Goal: Check status: Check status

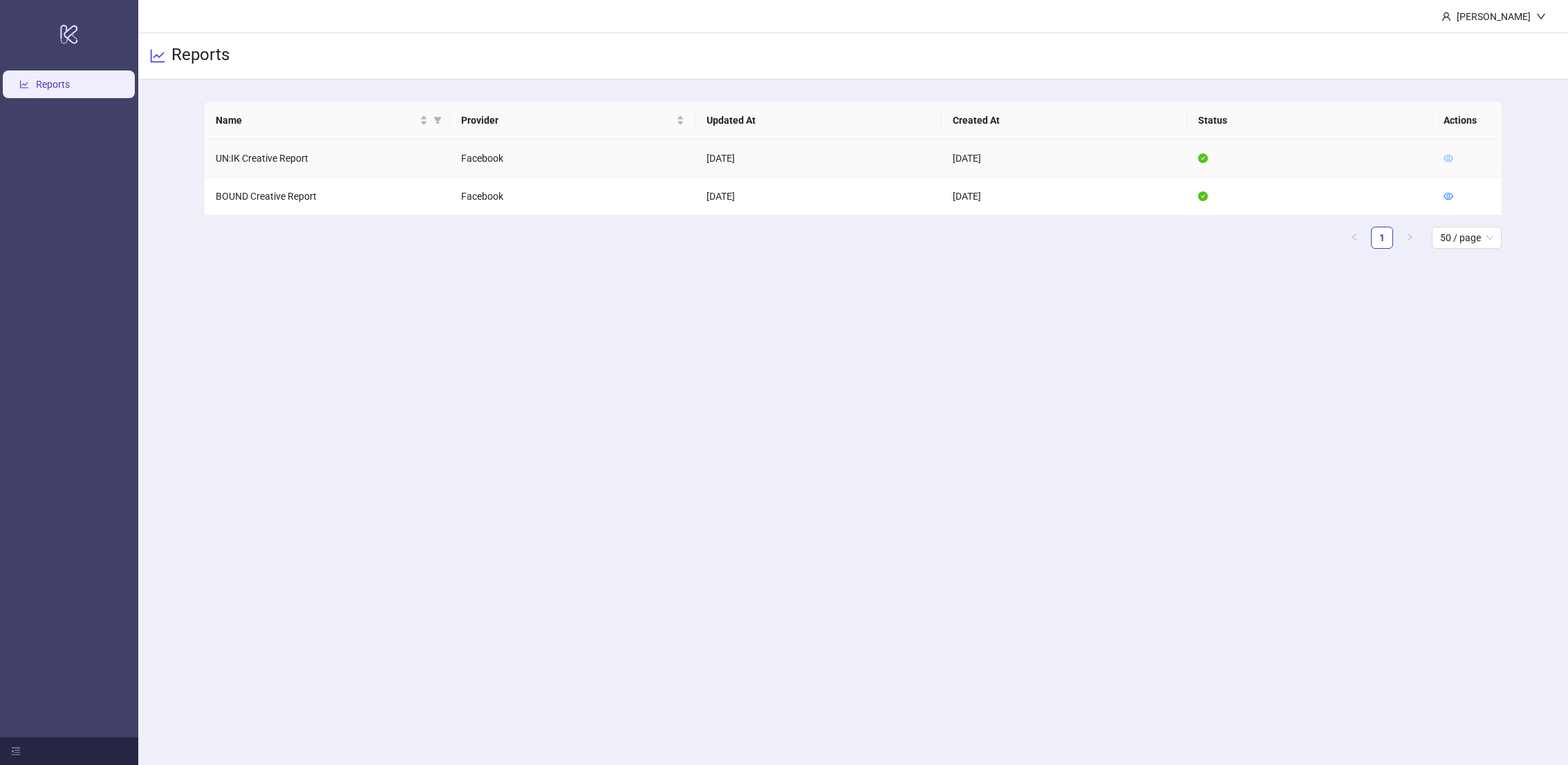
click at [1449, 155] on icon "eye" at bounding box center [1448, 158] width 10 height 10
click at [1448, 157] on icon "eye" at bounding box center [1448, 158] width 10 height 10
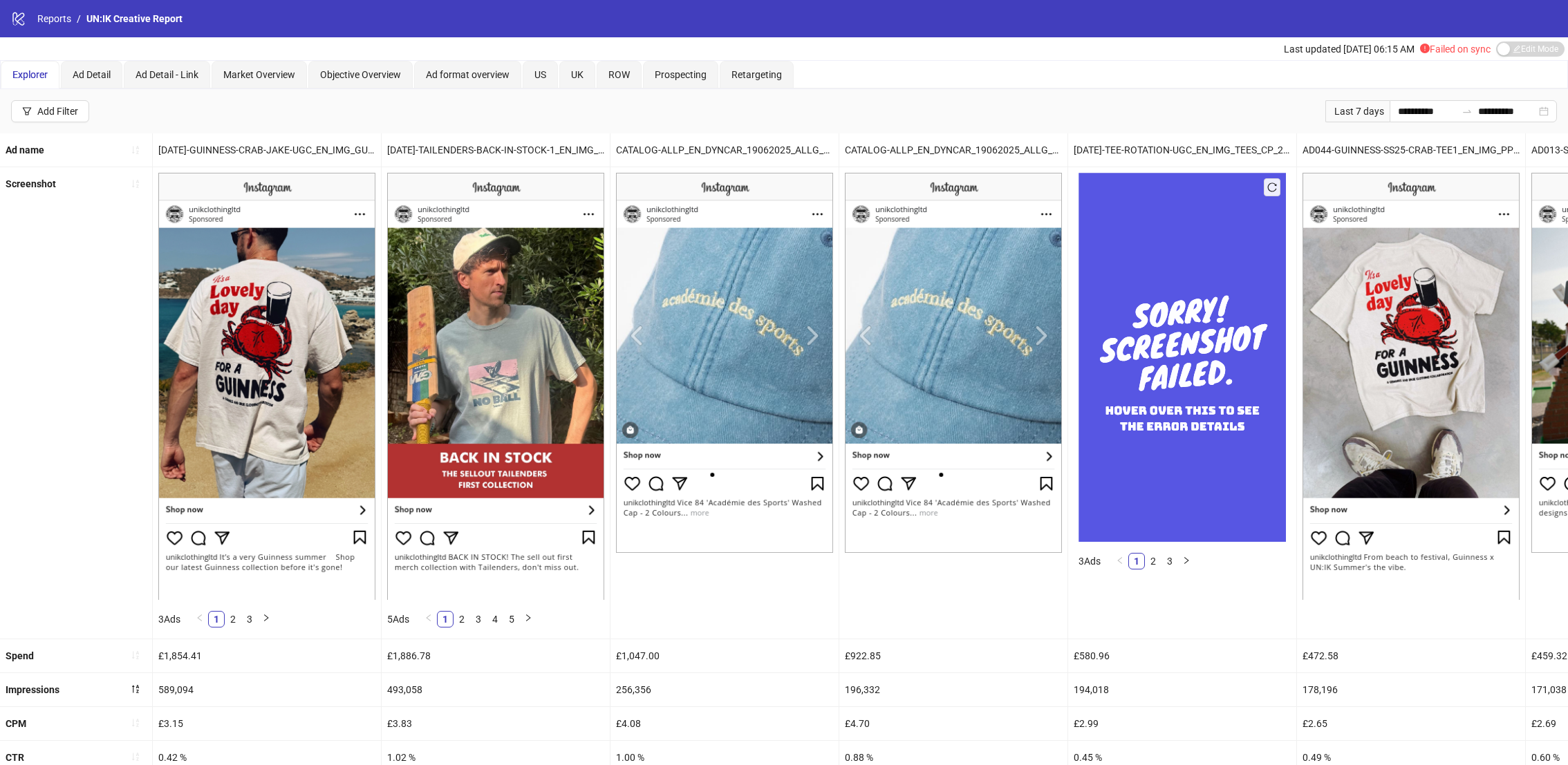
scroll to position [367, 0]
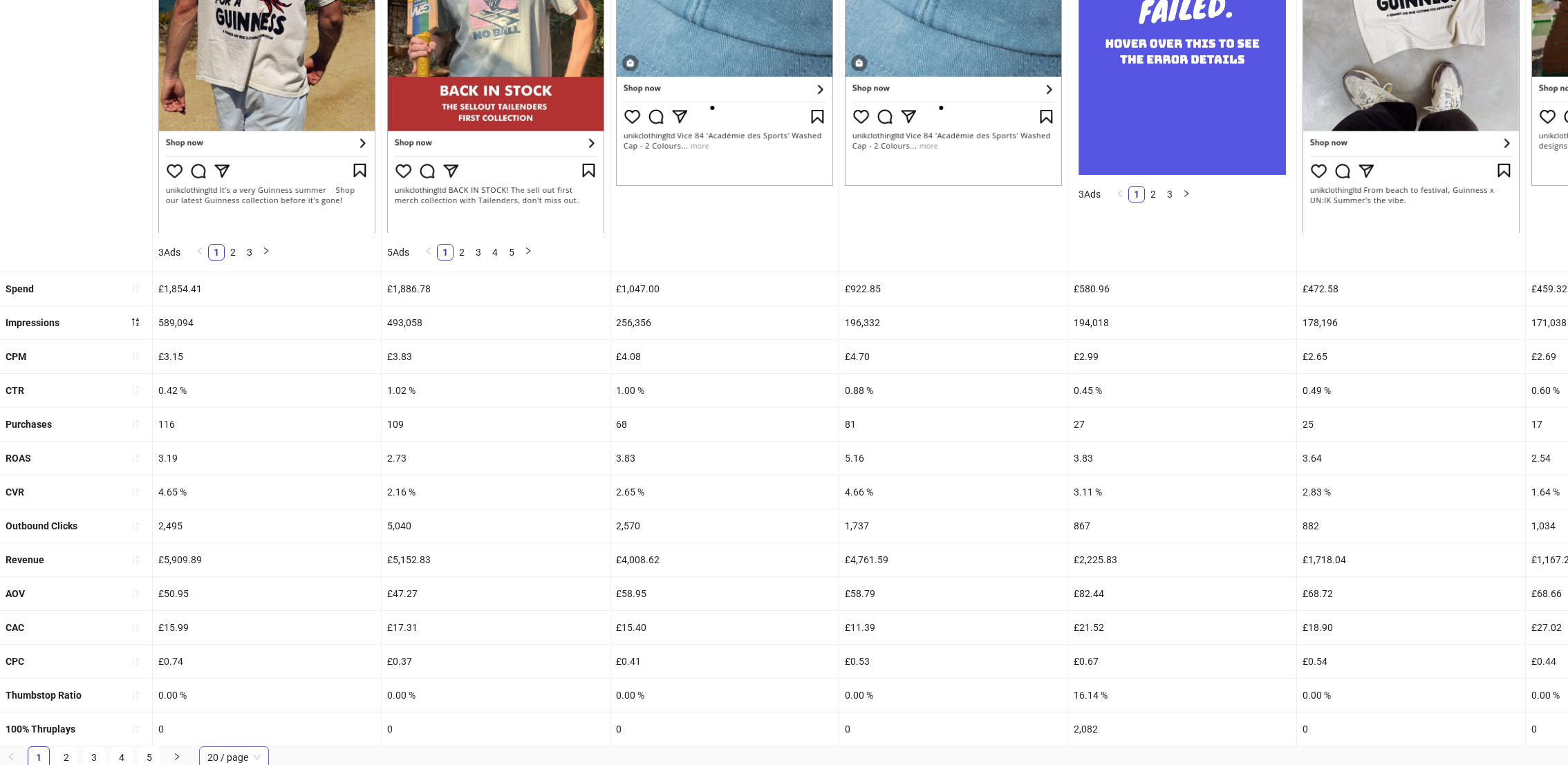
click at [235, 756] on span "20 / page" at bounding box center [234, 758] width 53 height 21
click at [246, 732] on div "100 / page" at bounding box center [234, 730] width 48 height 15
click at [315, 556] on div "£5,909.89" at bounding box center [267, 559] width 228 height 33
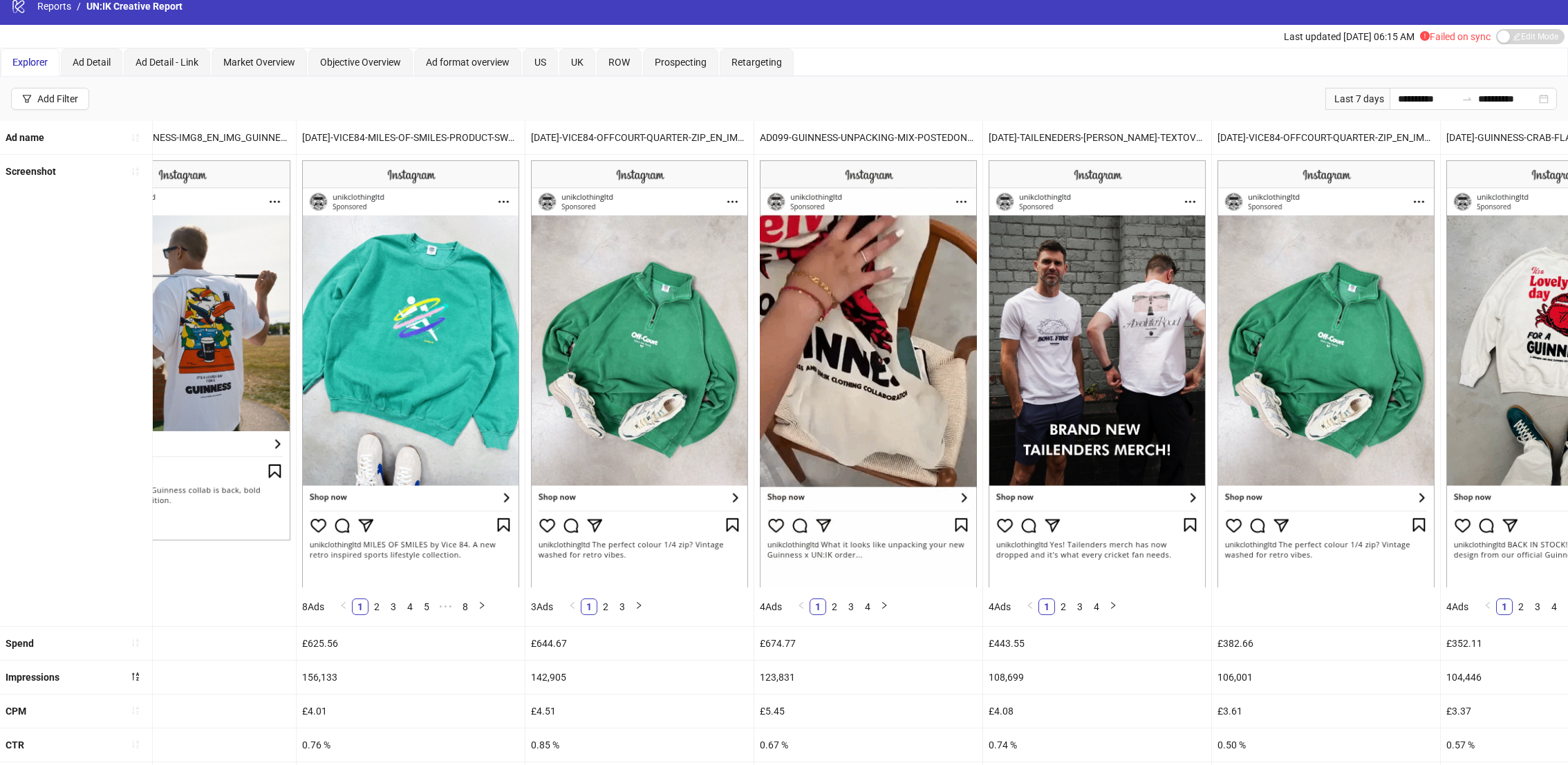
scroll to position [0, 0]
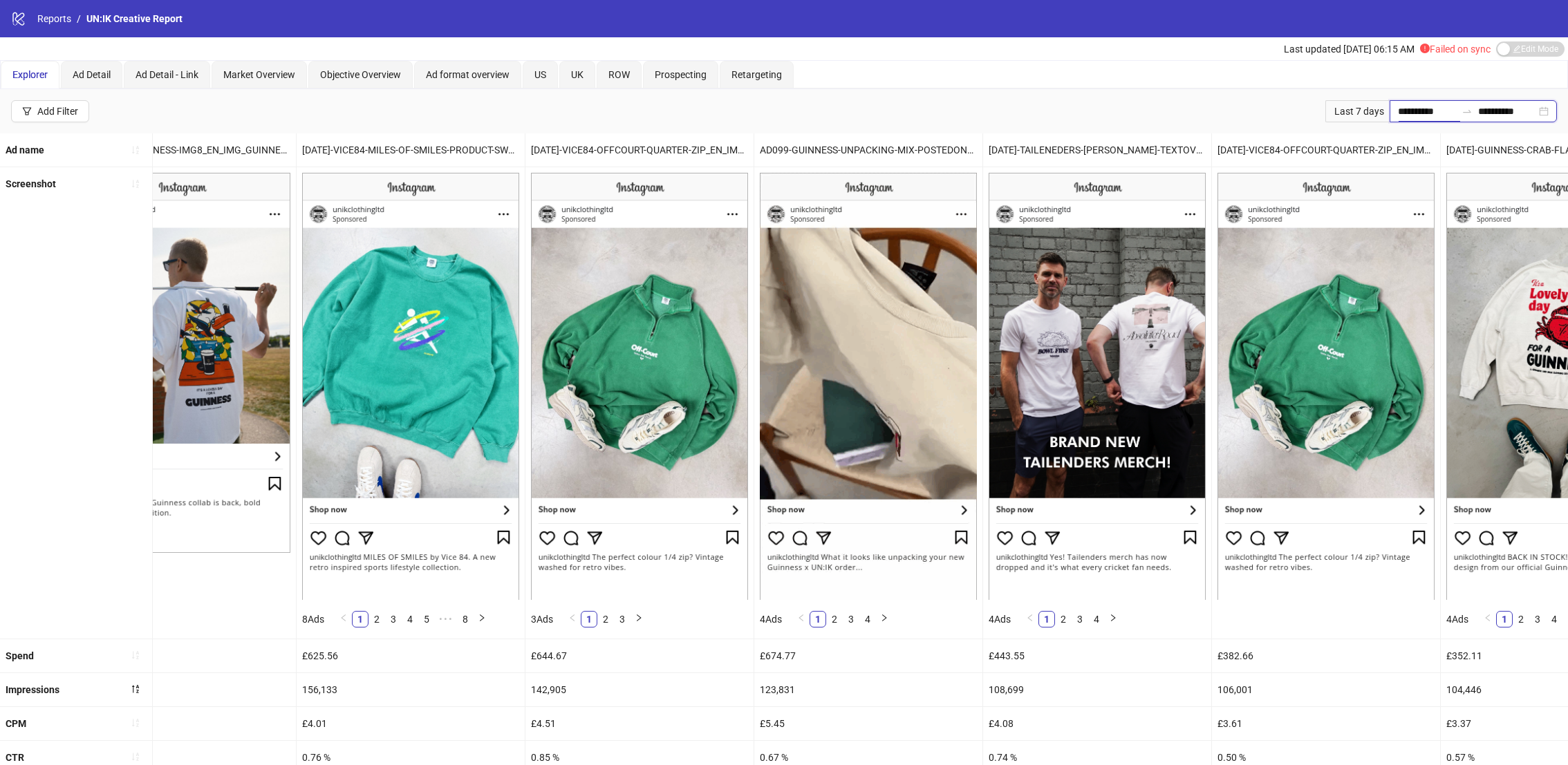
click at [1418, 108] on input "**********" at bounding box center [1427, 111] width 58 height 15
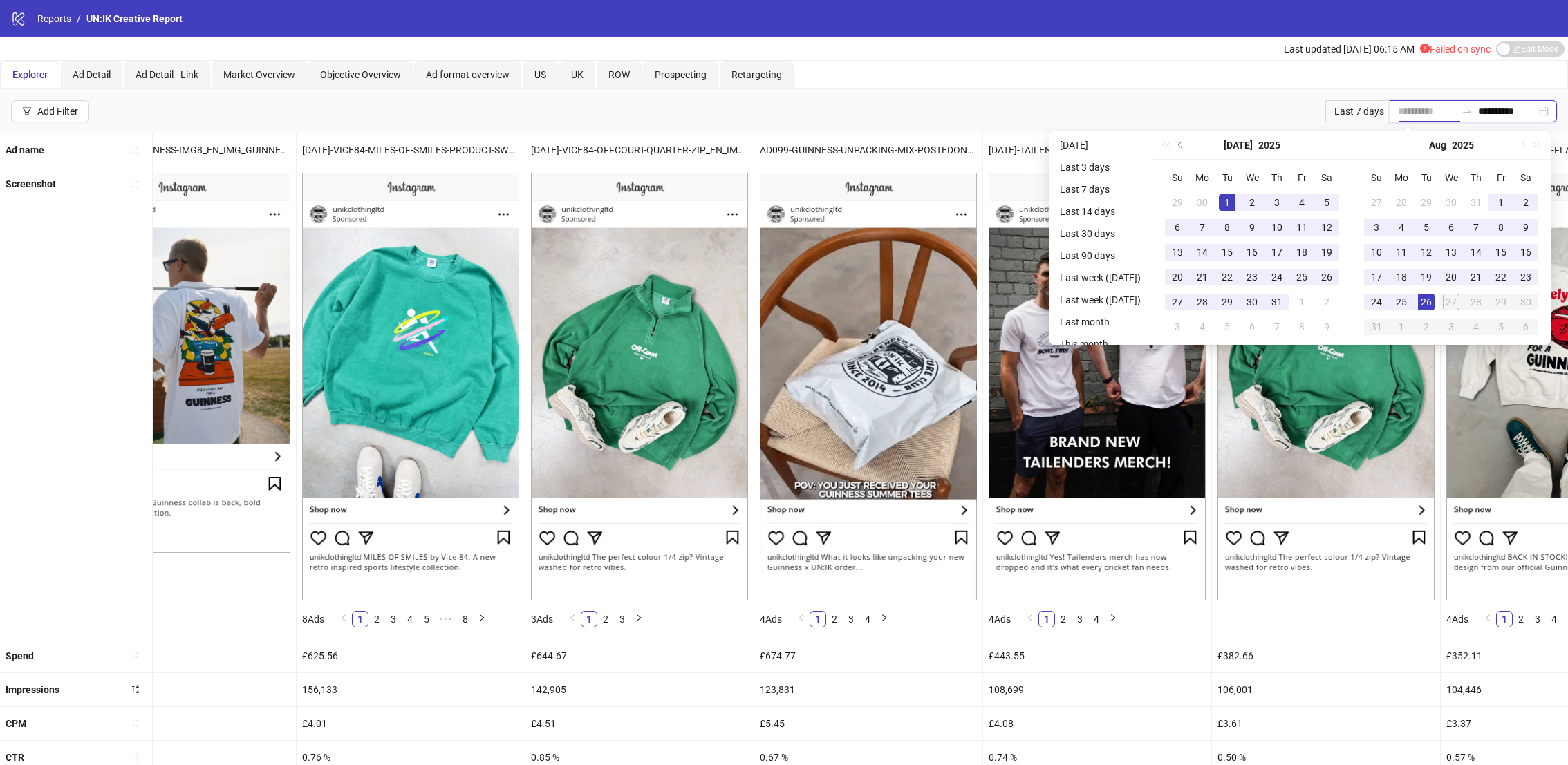
type input "**********"
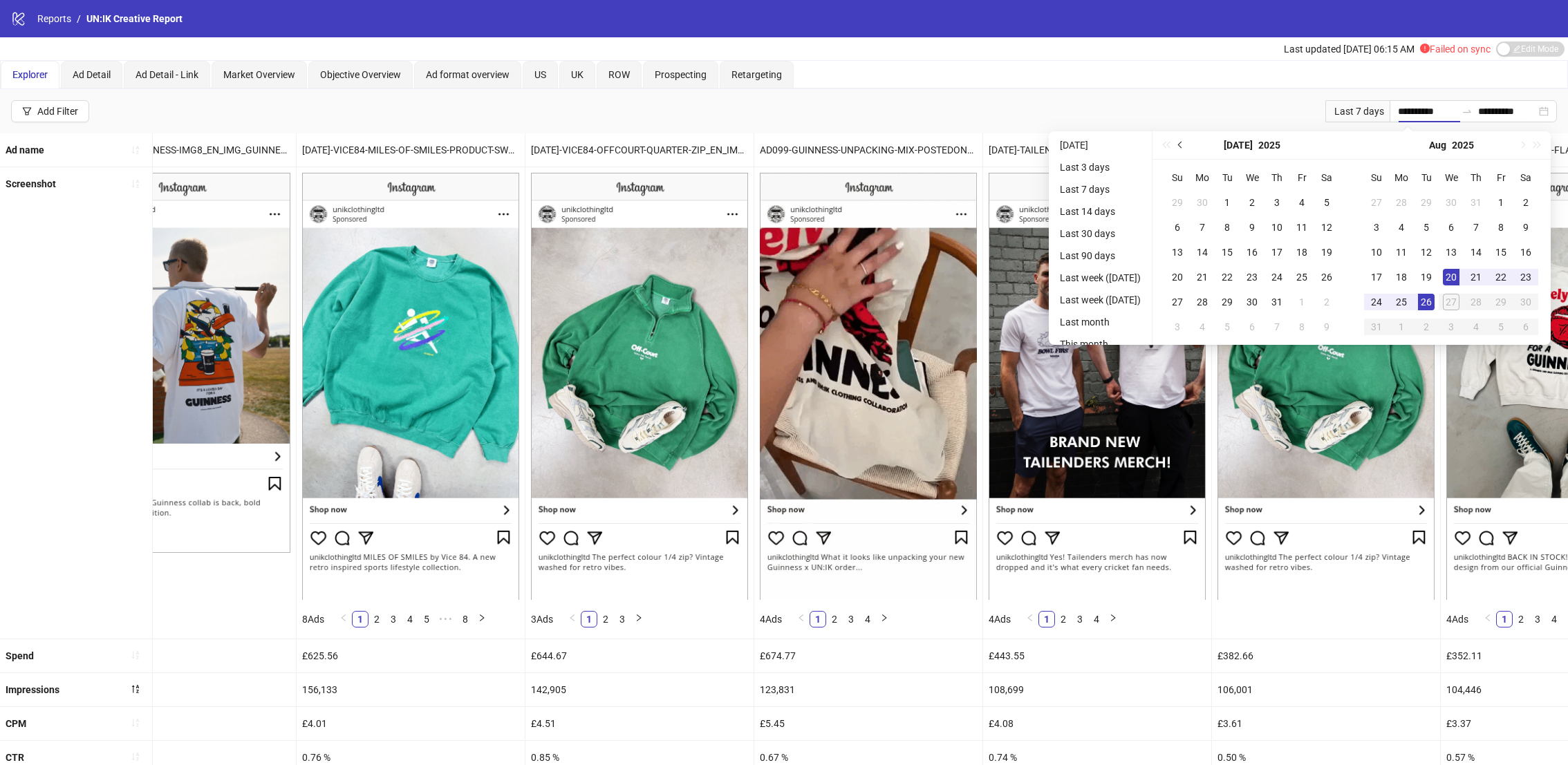
click at [1180, 144] on button "Previous month (PageUp)" at bounding box center [1181, 146] width 15 height 28
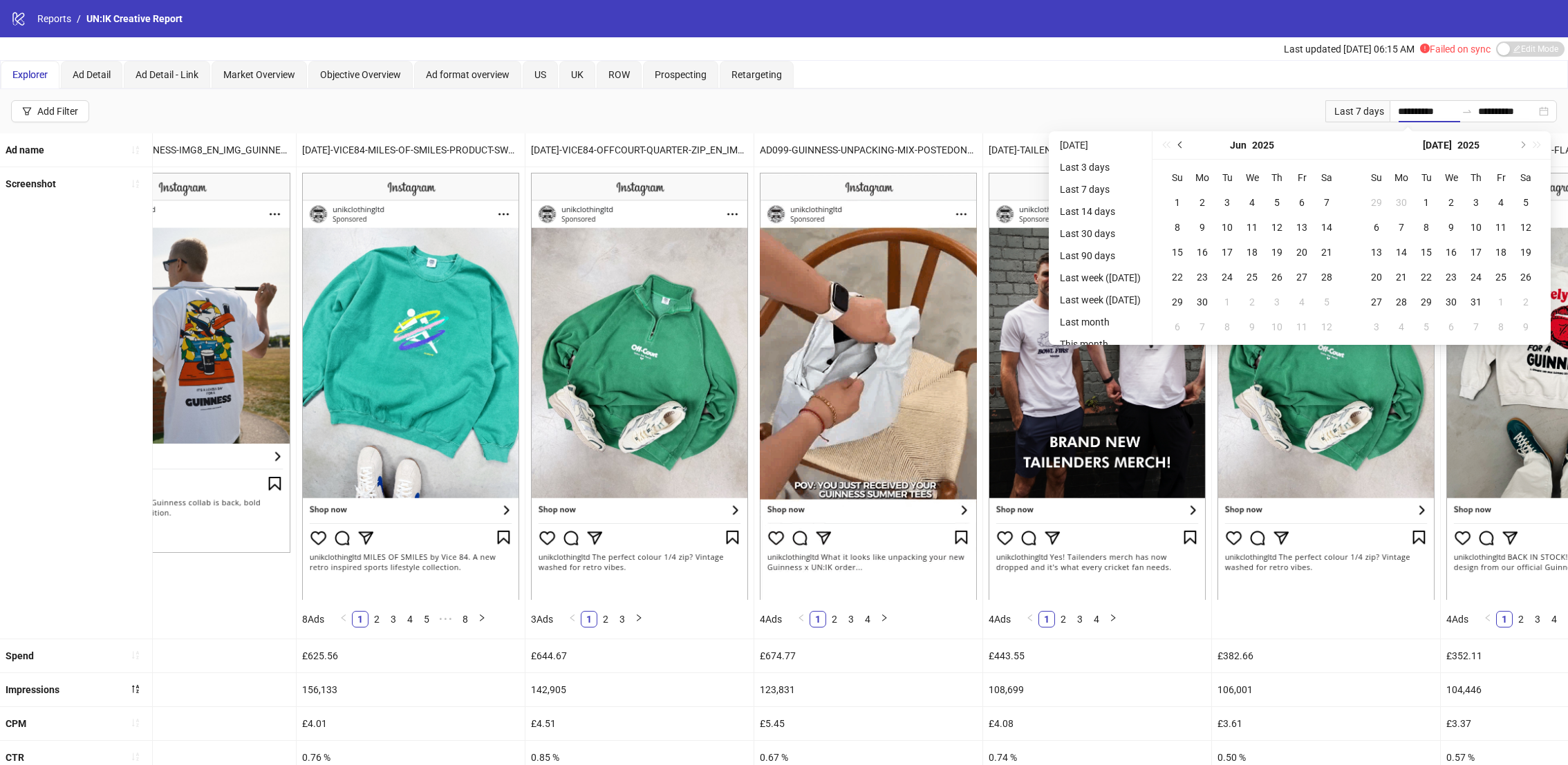
click at [1180, 144] on button "Previous month (PageUp)" at bounding box center [1181, 146] width 15 height 28
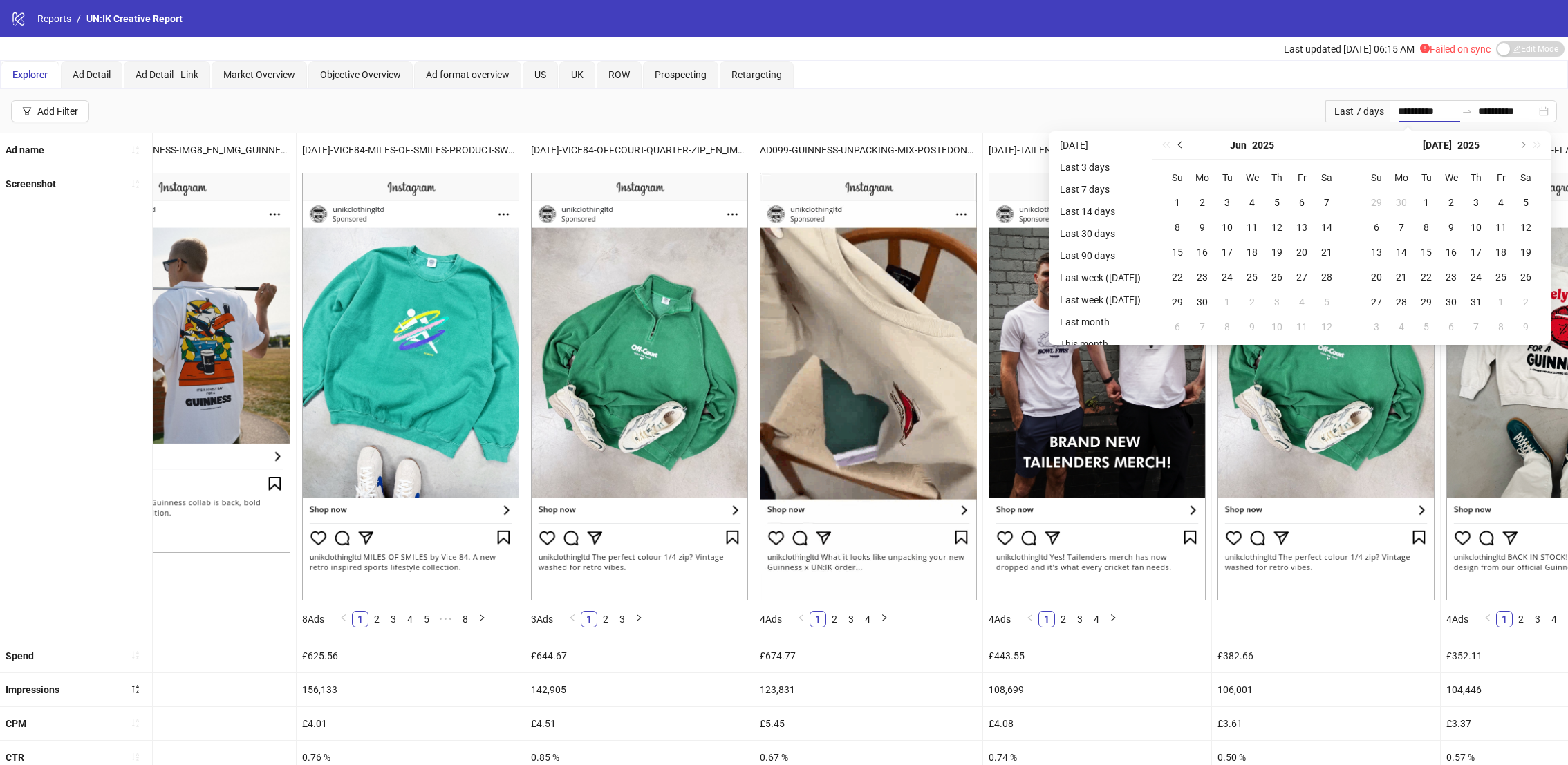
click at [1180, 144] on button "Previous month (PageUp)" at bounding box center [1181, 146] width 15 height 28
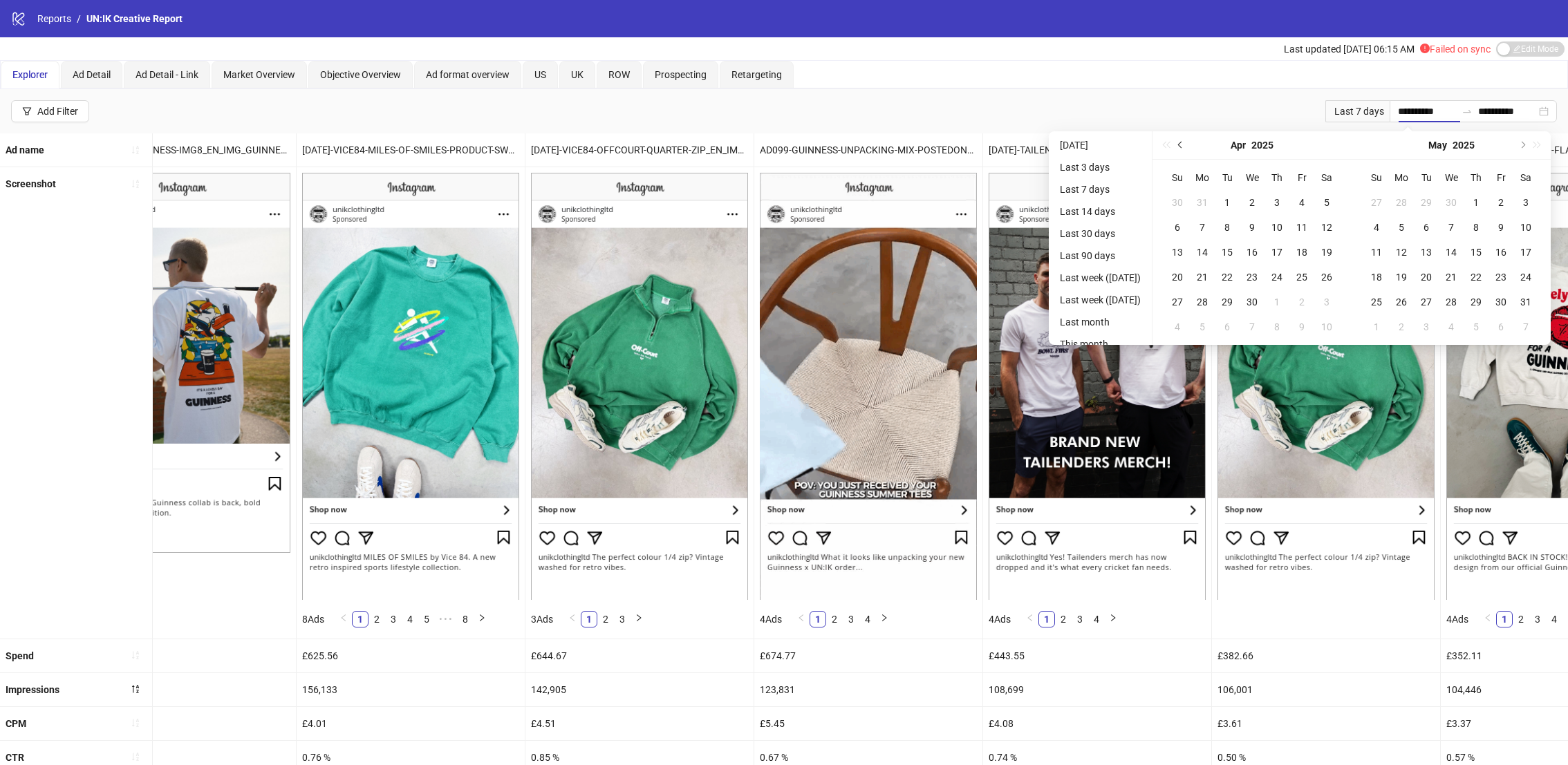
click at [1180, 144] on button "Previous month (PageUp)" at bounding box center [1181, 146] width 15 height 28
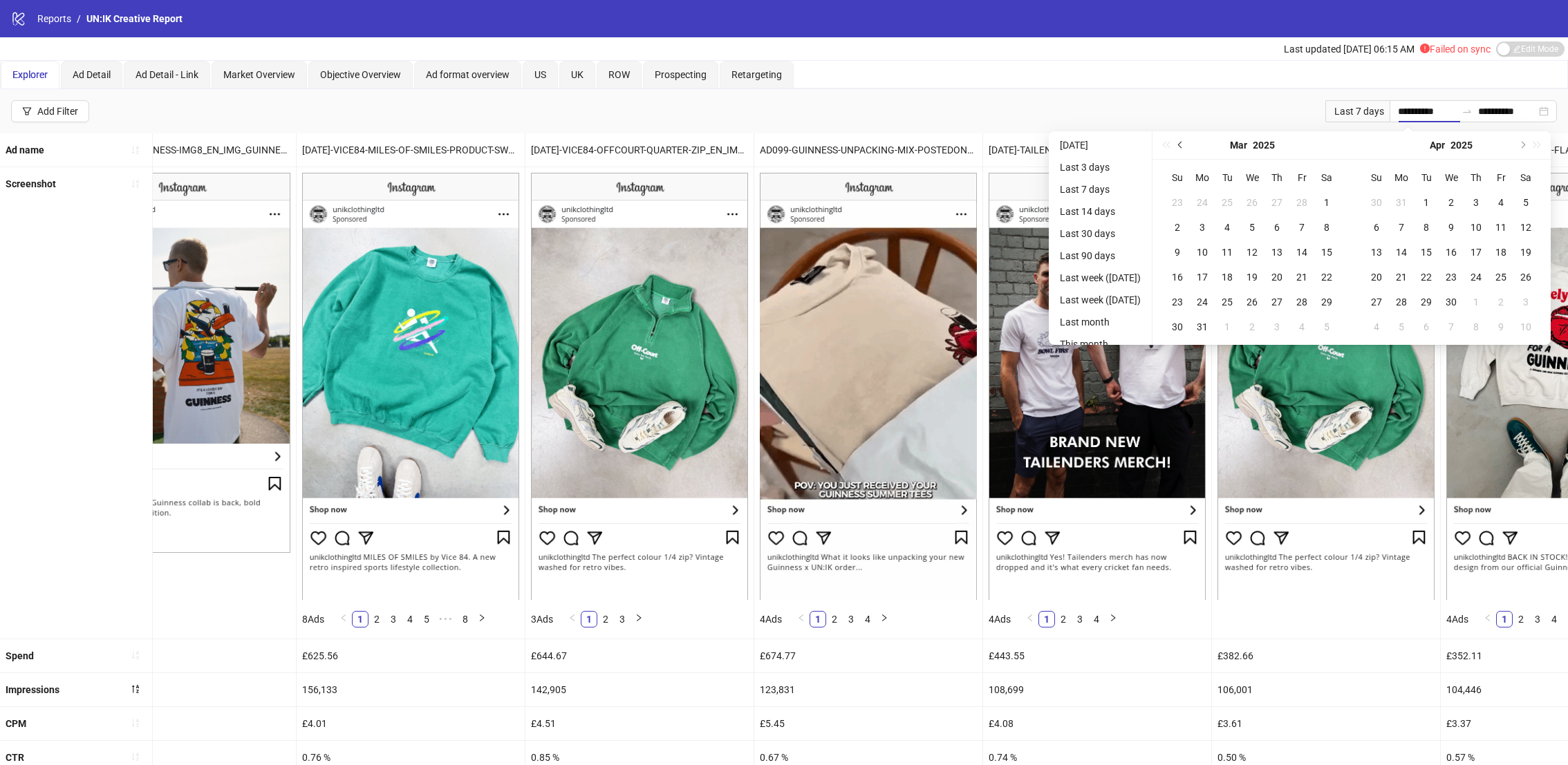
click at [1180, 144] on button "Previous month (PageUp)" at bounding box center [1181, 146] width 15 height 28
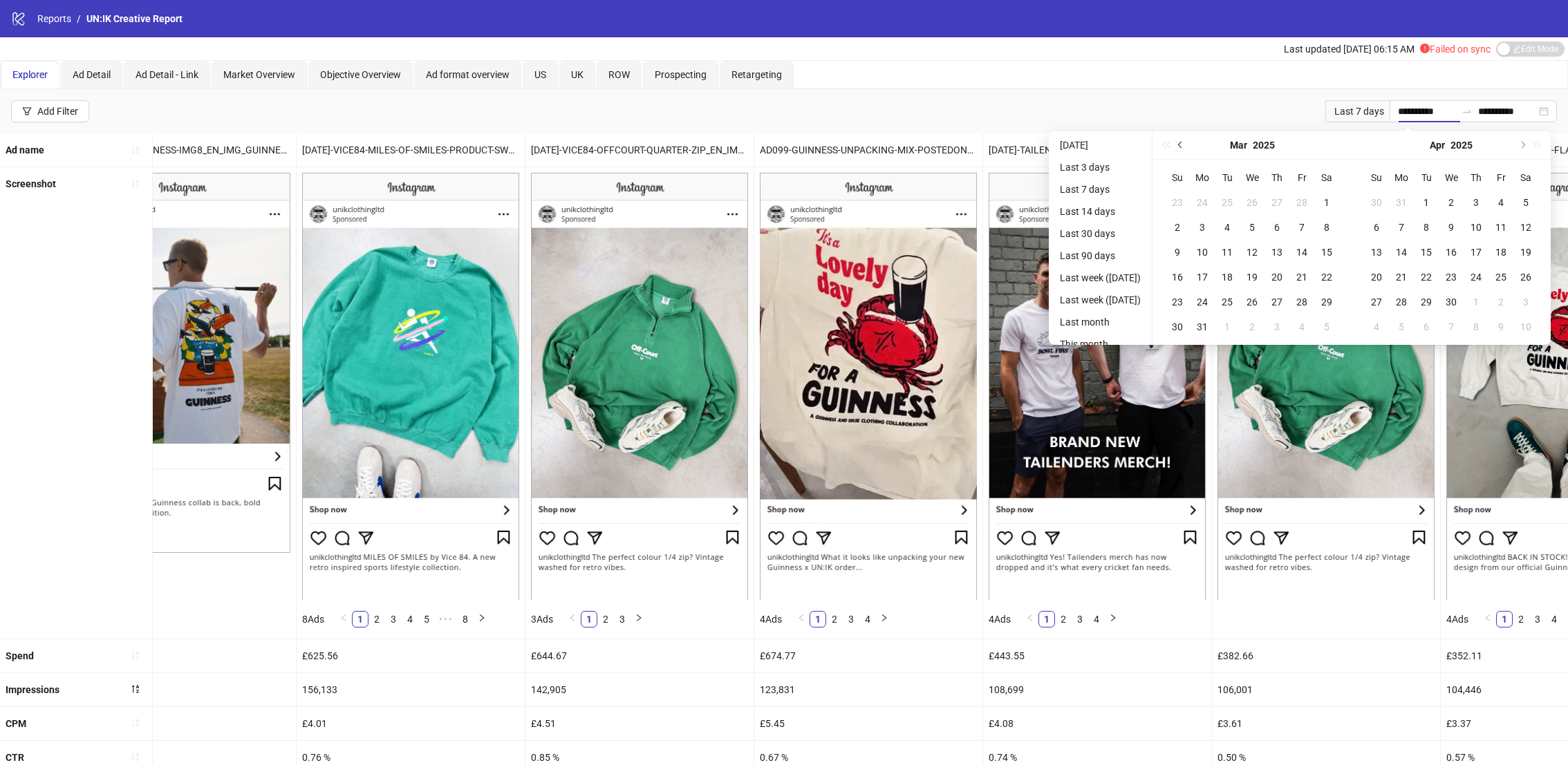
click at [1180, 144] on button "Previous month (PageUp)" at bounding box center [1181, 146] width 15 height 28
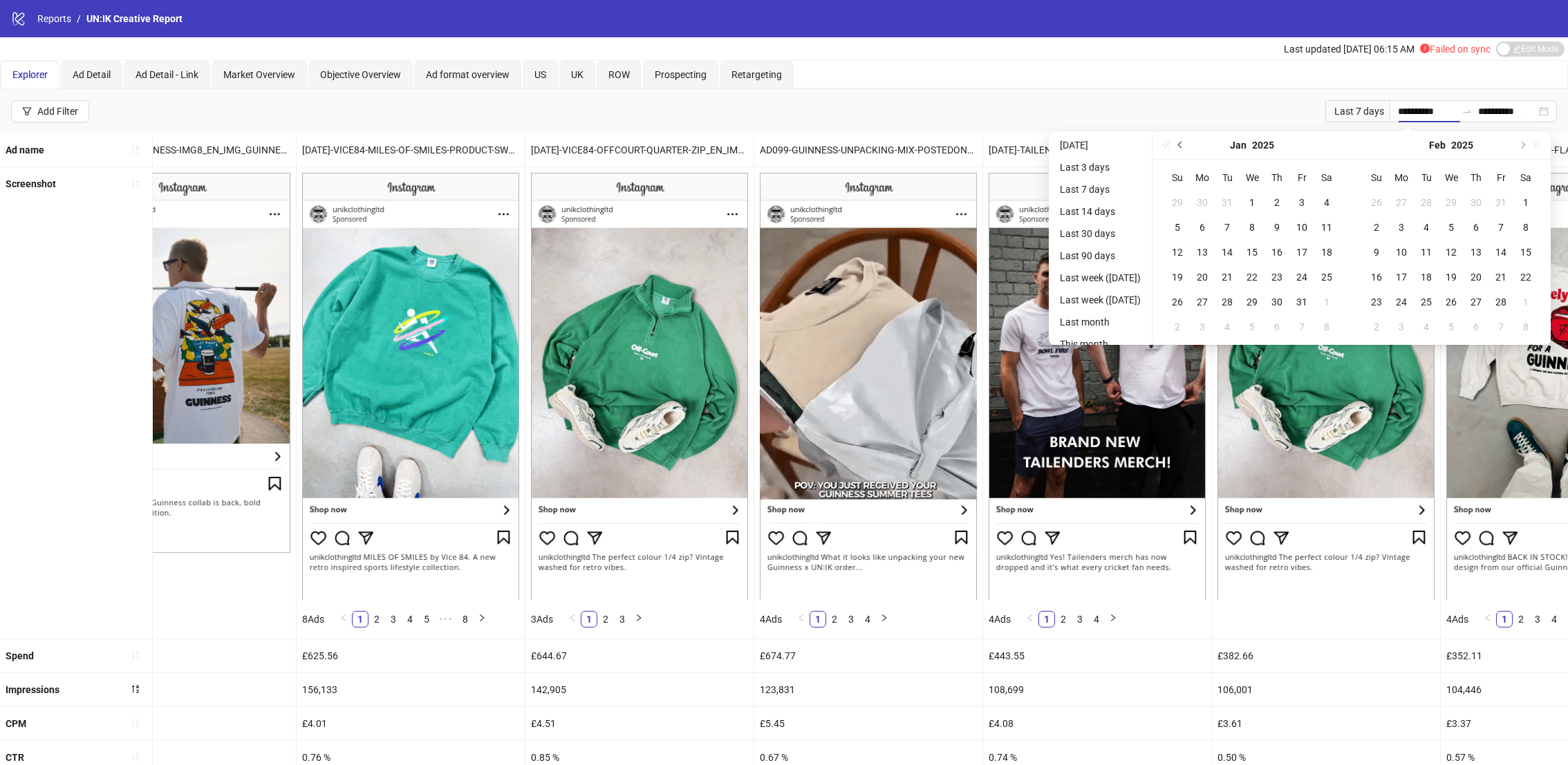
click at [1180, 144] on button "Previous month (PageUp)" at bounding box center [1181, 146] width 15 height 28
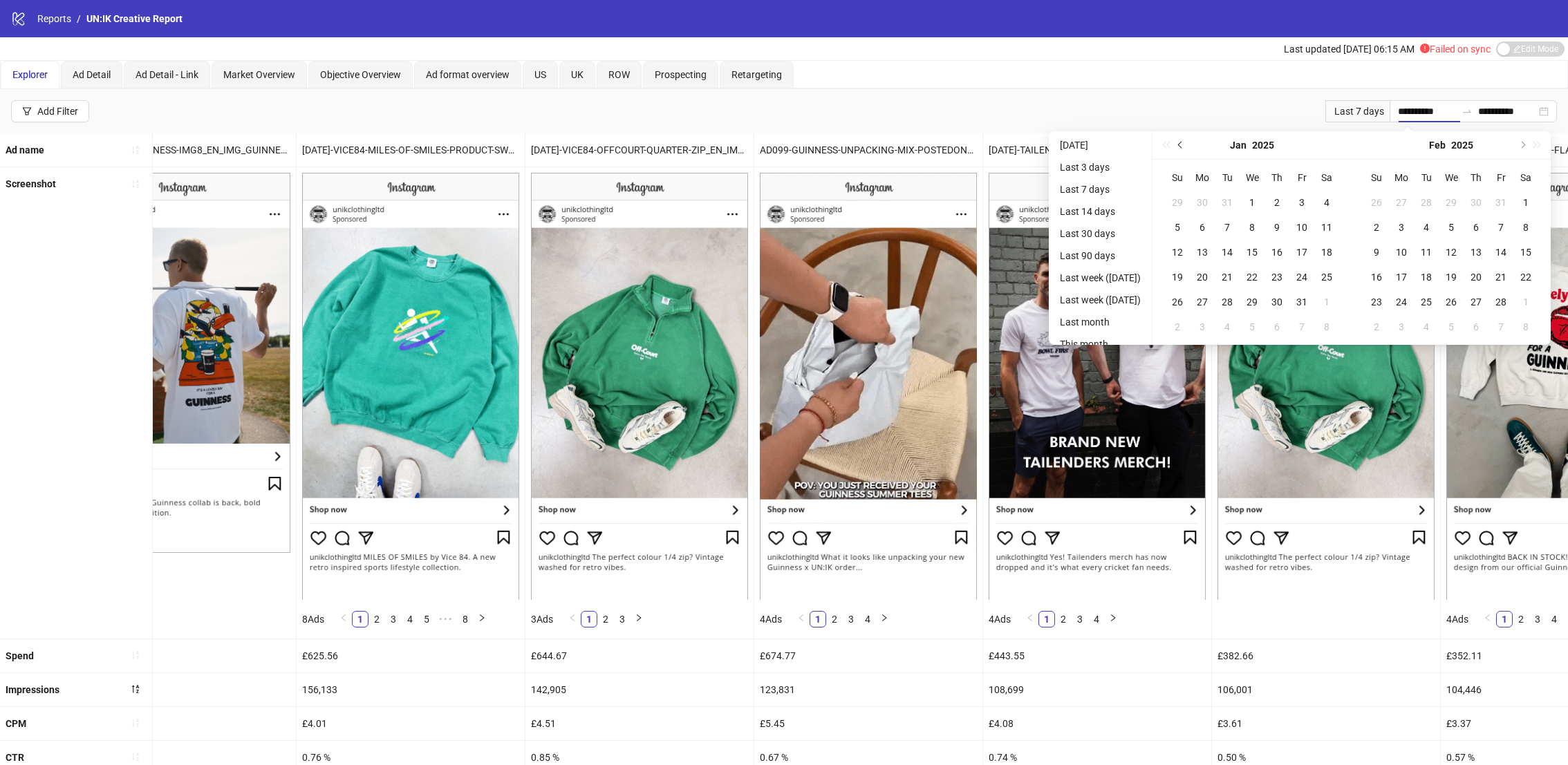
click at [1180, 144] on div "Jan 2025" at bounding box center [1252, 146] width 199 height 28
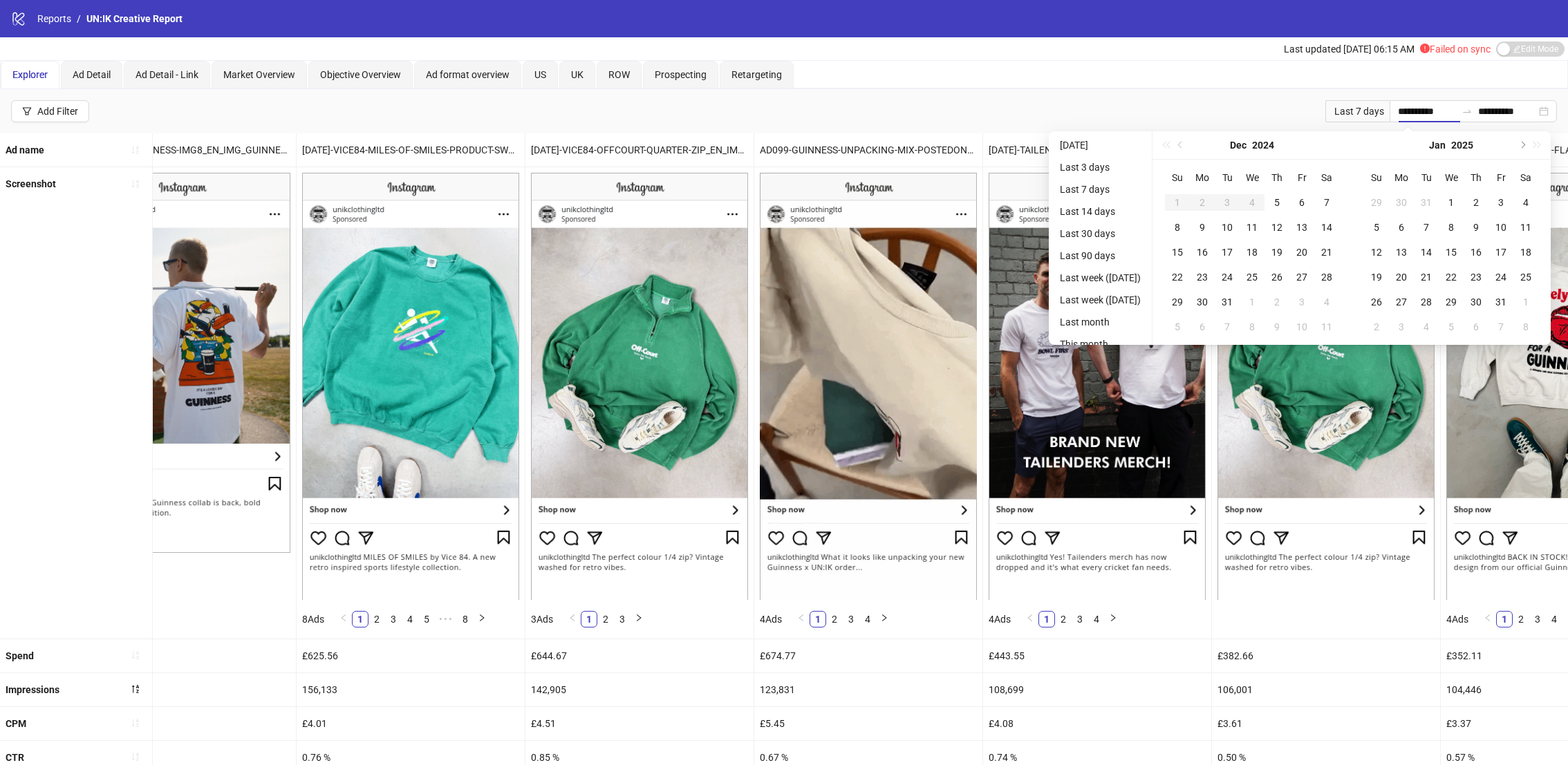
click at [1180, 144] on div "Dec 2024" at bounding box center [1252, 146] width 199 height 28
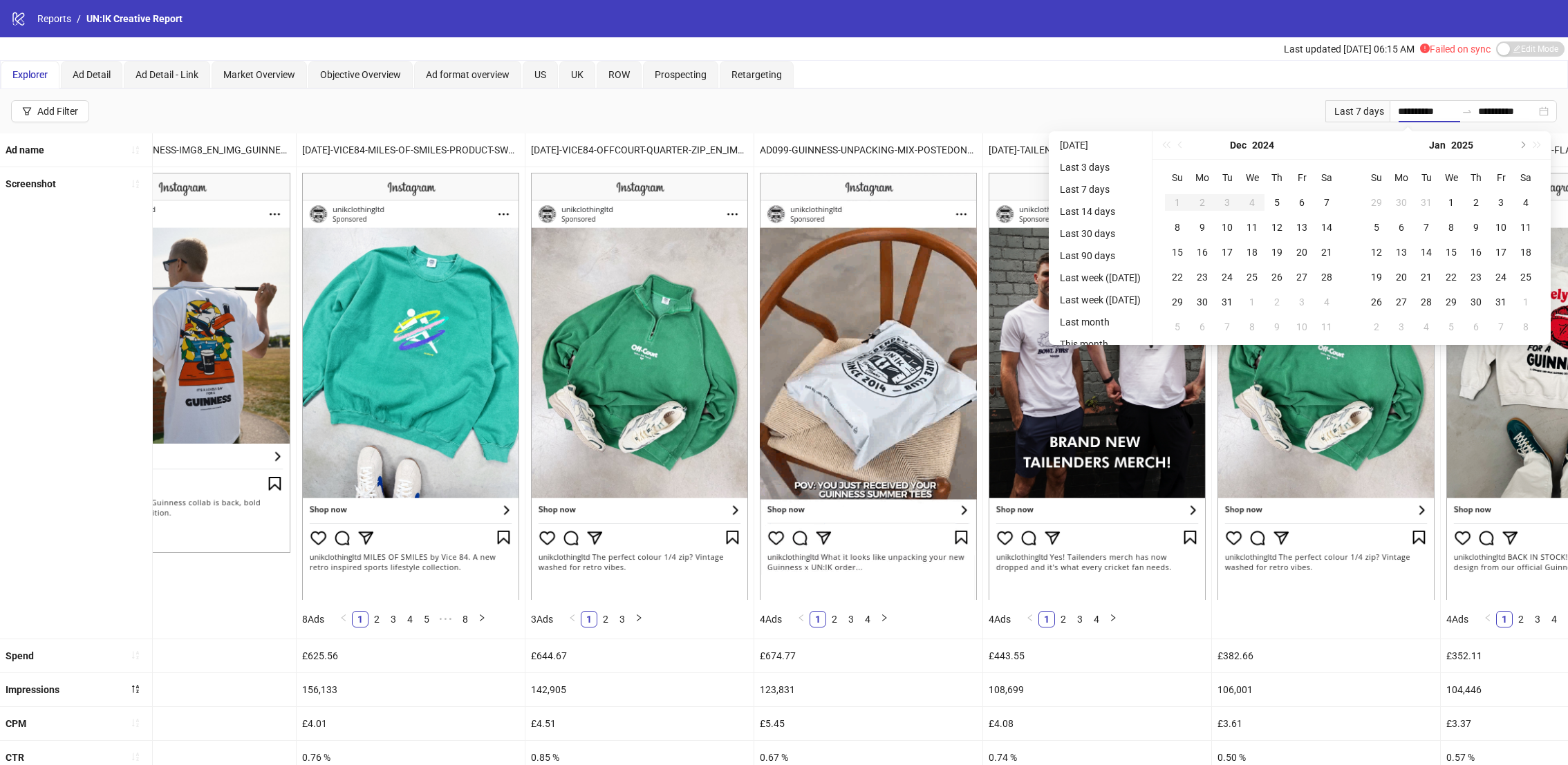
click at [1049, 79] on div "Explorer Ad Detail Ad Detail - Link Market Overview Objective Overview Ad forma…" at bounding box center [784, 75] width 1567 height 28
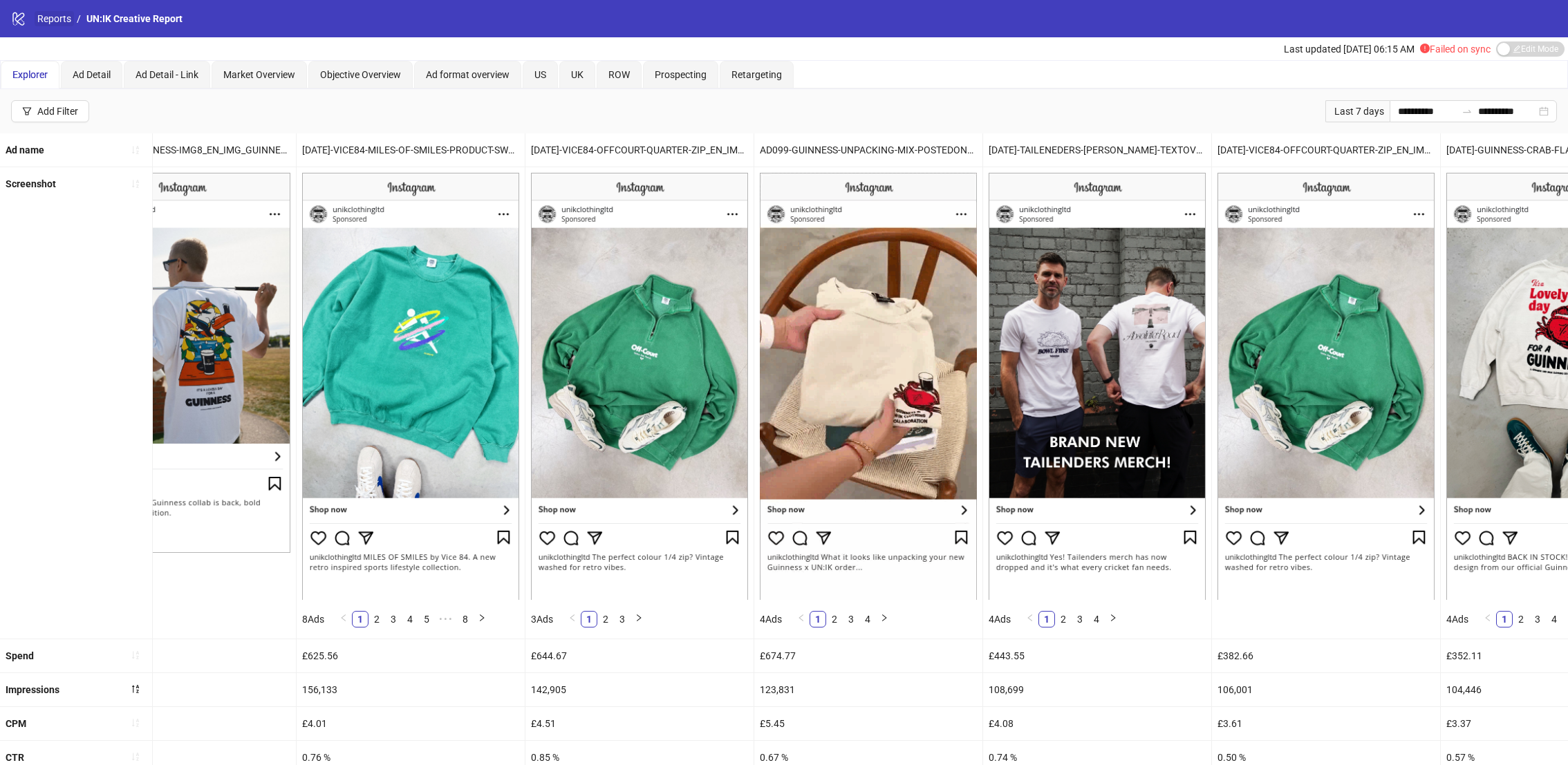
click at [64, 15] on link "Reports" at bounding box center [54, 19] width 39 height 15
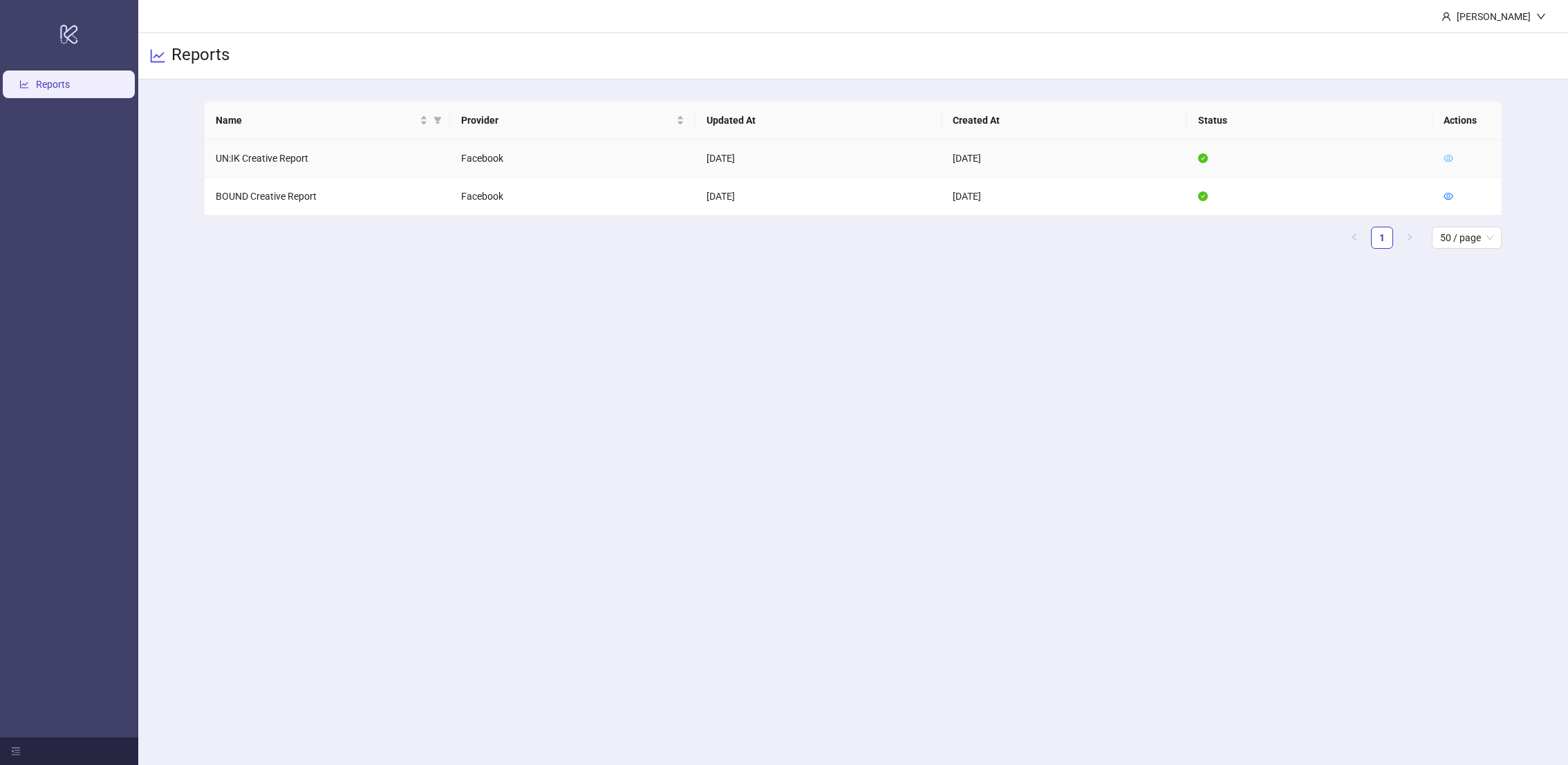
click at [1446, 155] on icon "eye" at bounding box center [1449, 158] width 10 height 7
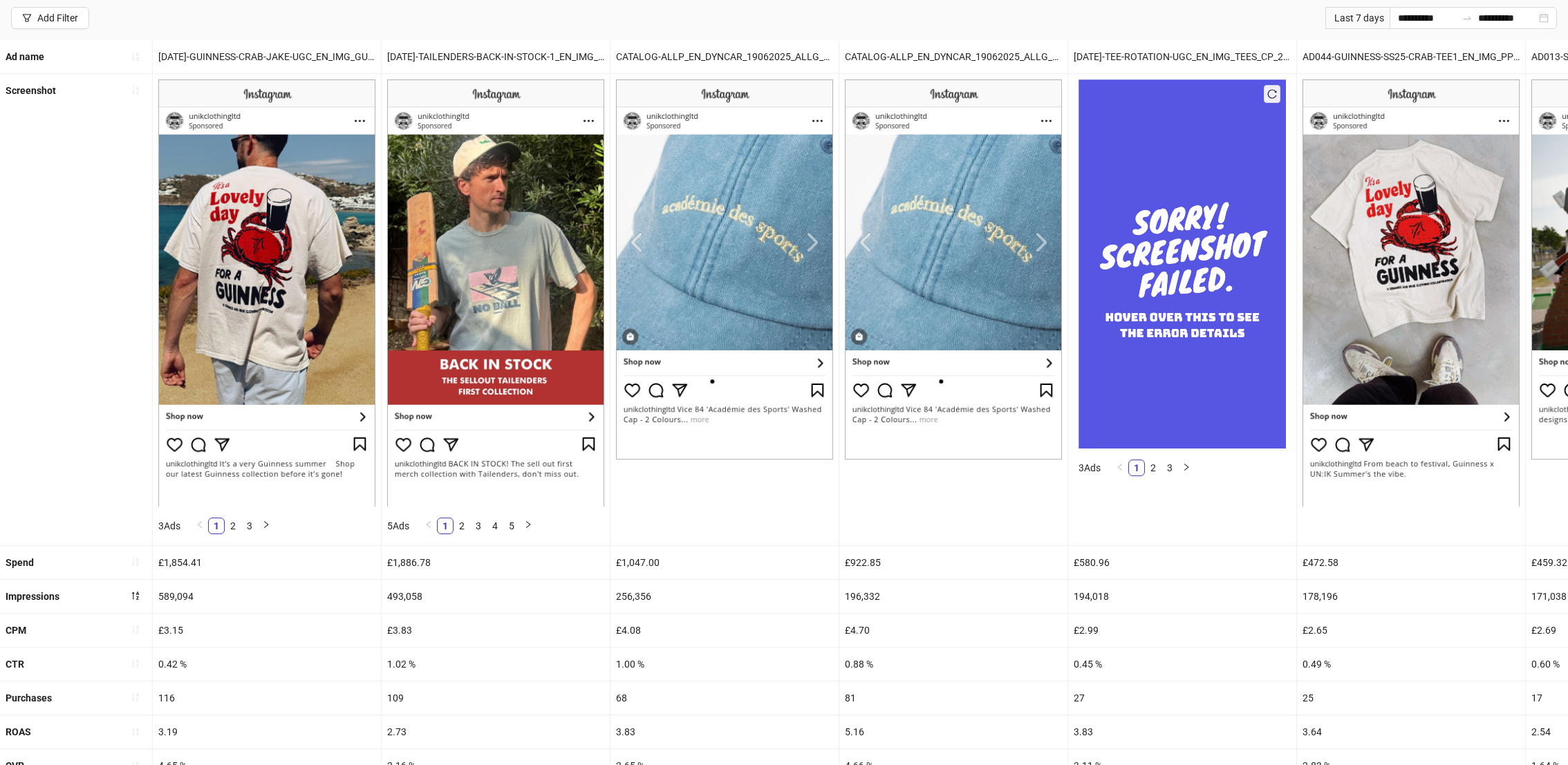
scroll to position [367, 0]
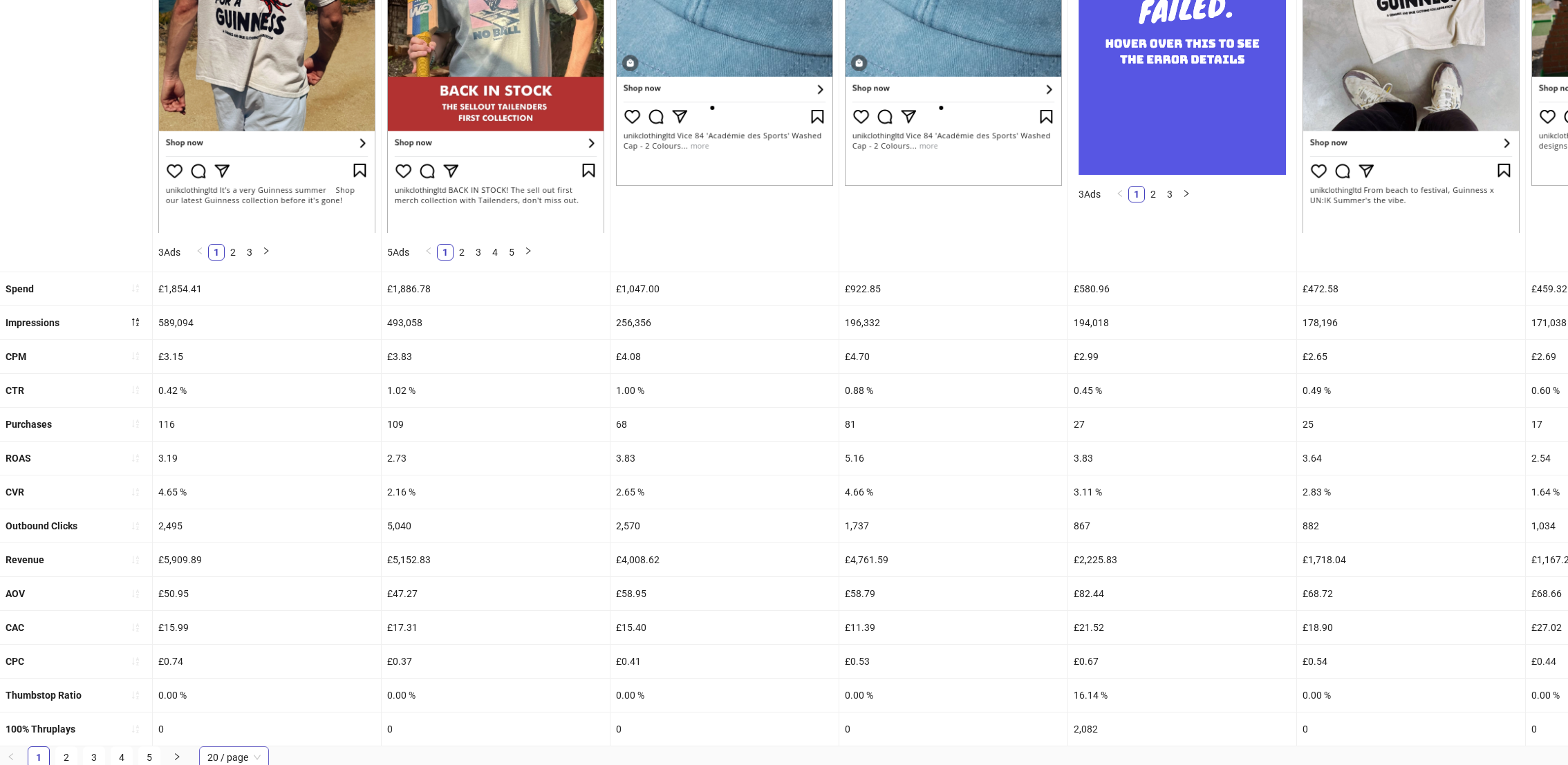
click at [224, 752] on span "20 / page" at bounding box center [234, 758] width 53 height 21
click at [247, 722] on div "100 / page" at bounding box center [234, 730] width 48 height 15
click at [499, 417] on div "109" at bounding box center [496, 424] width 228 height 33
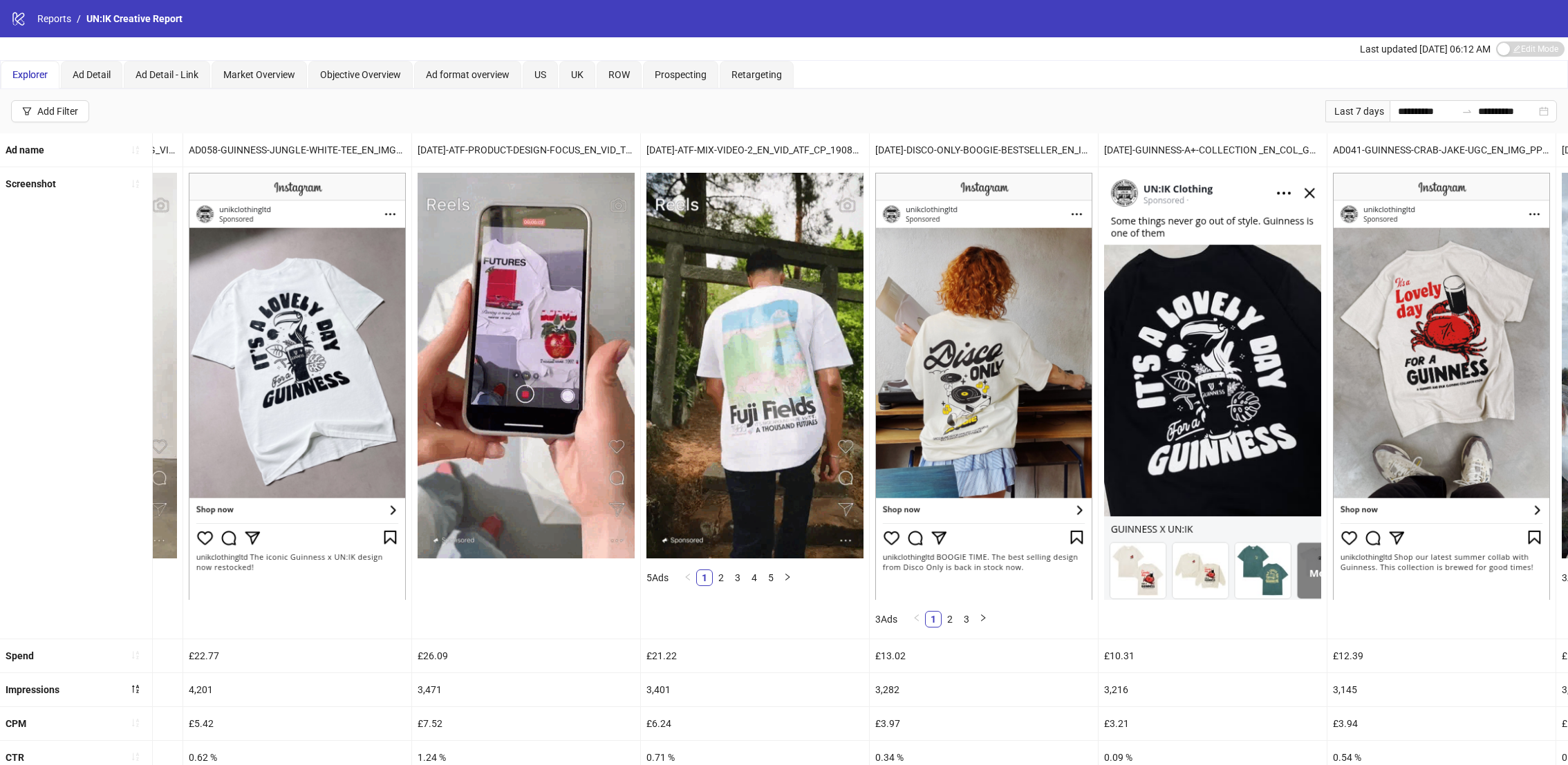
scroll to position [0, 14750]
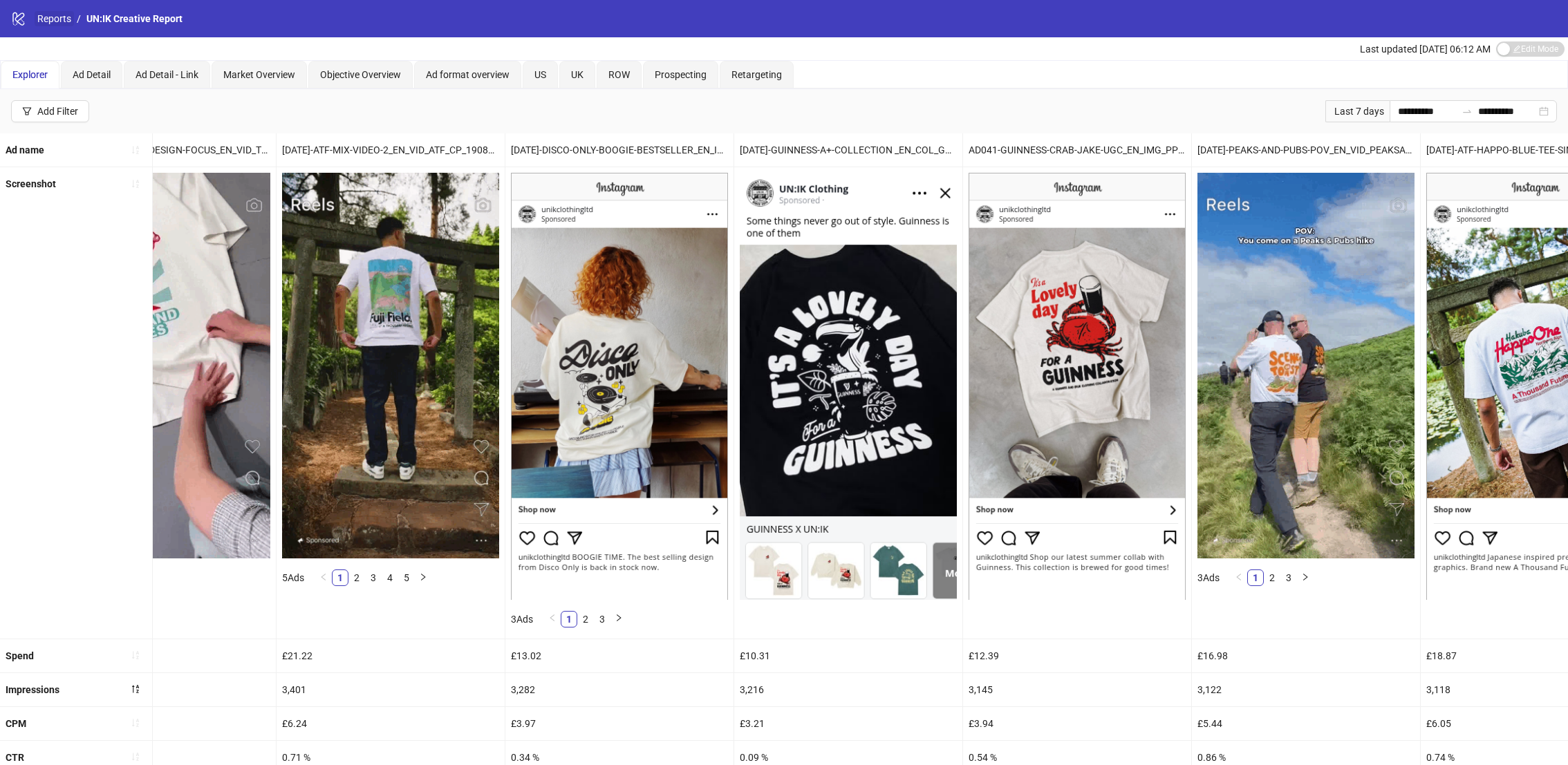
click at [41, 16] on link "Reports" at bounding box center [54, 19] width 39 height 15
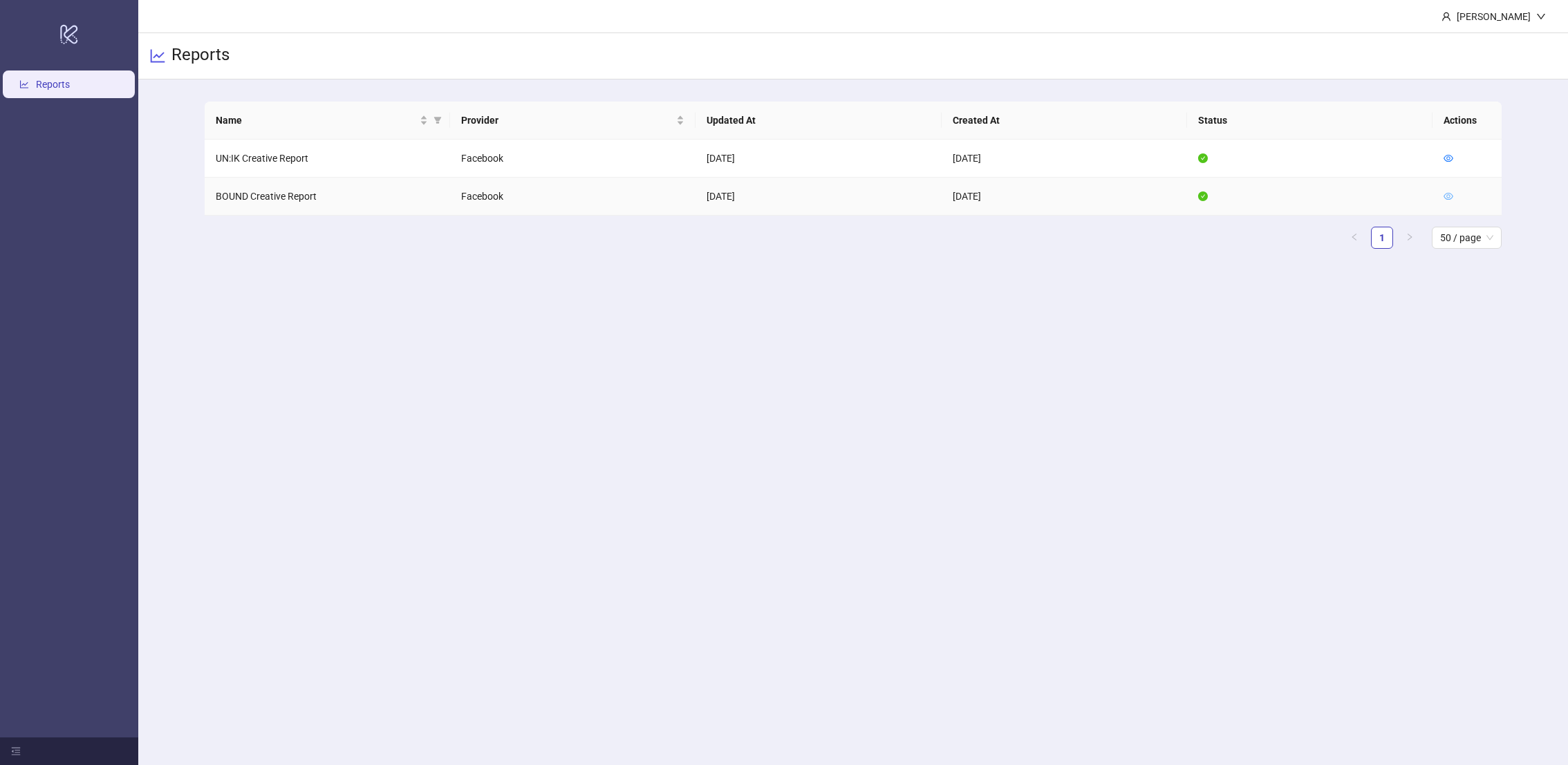
click at [1453, 196] on icon "eye" at bounding box center [1448, 197] width 10 height 10
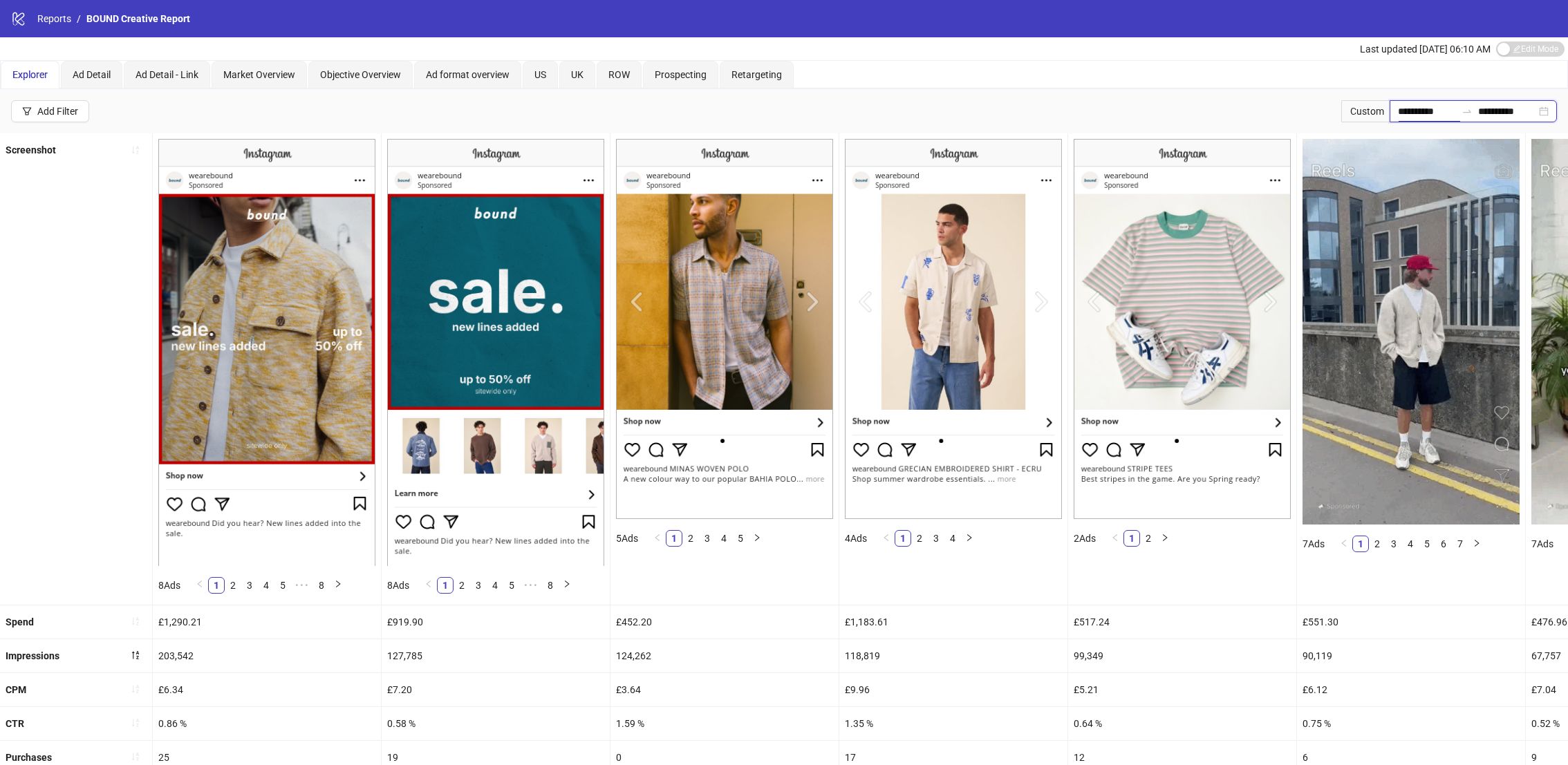
click at [1414, 112] on input "**********" at bounding box center [1427, 111] width 58 height 15
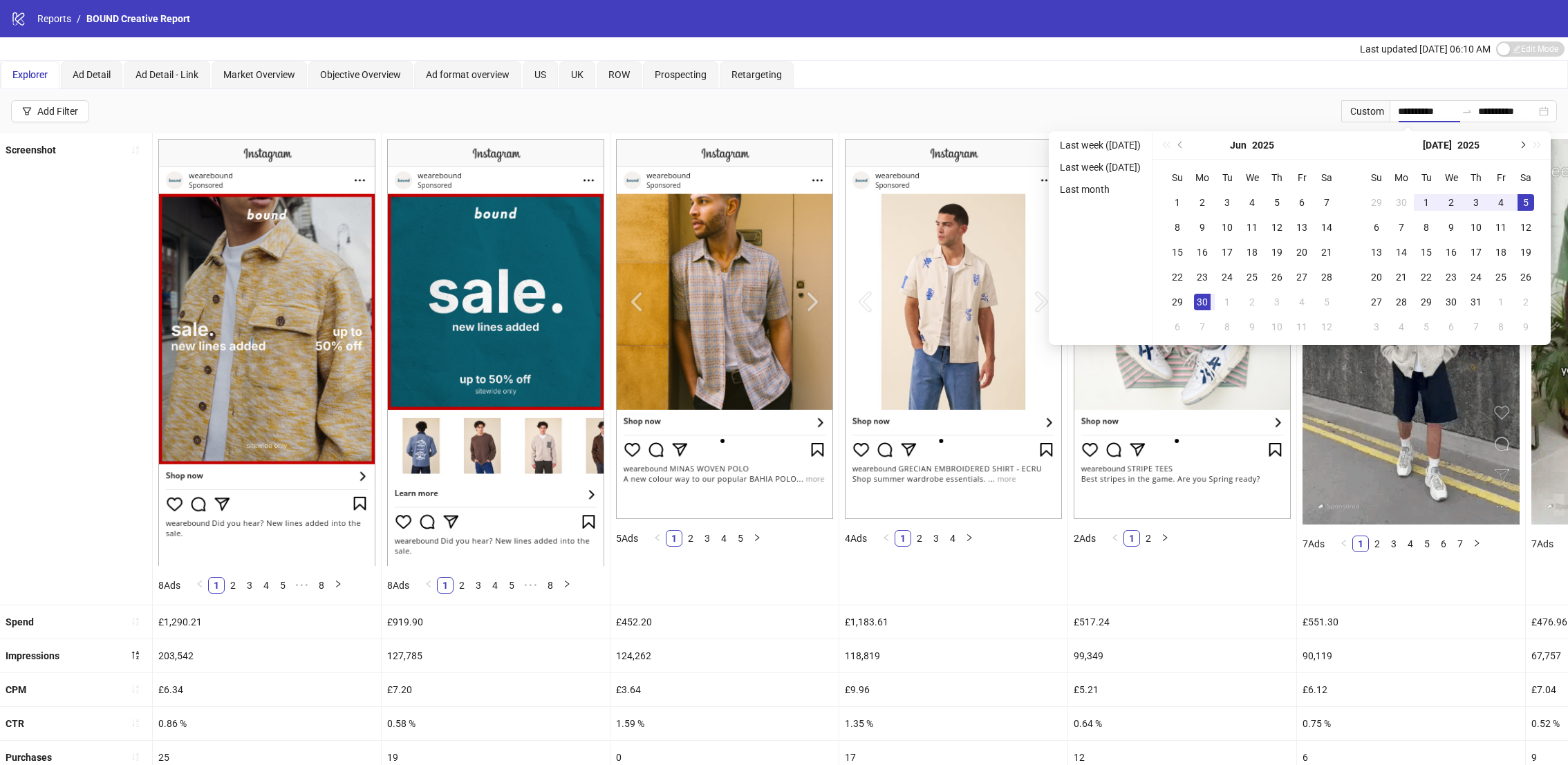
click at [1525, 144] on span "Next month (PageDown)" at bounding box center [1522, 145] width 7 height 7
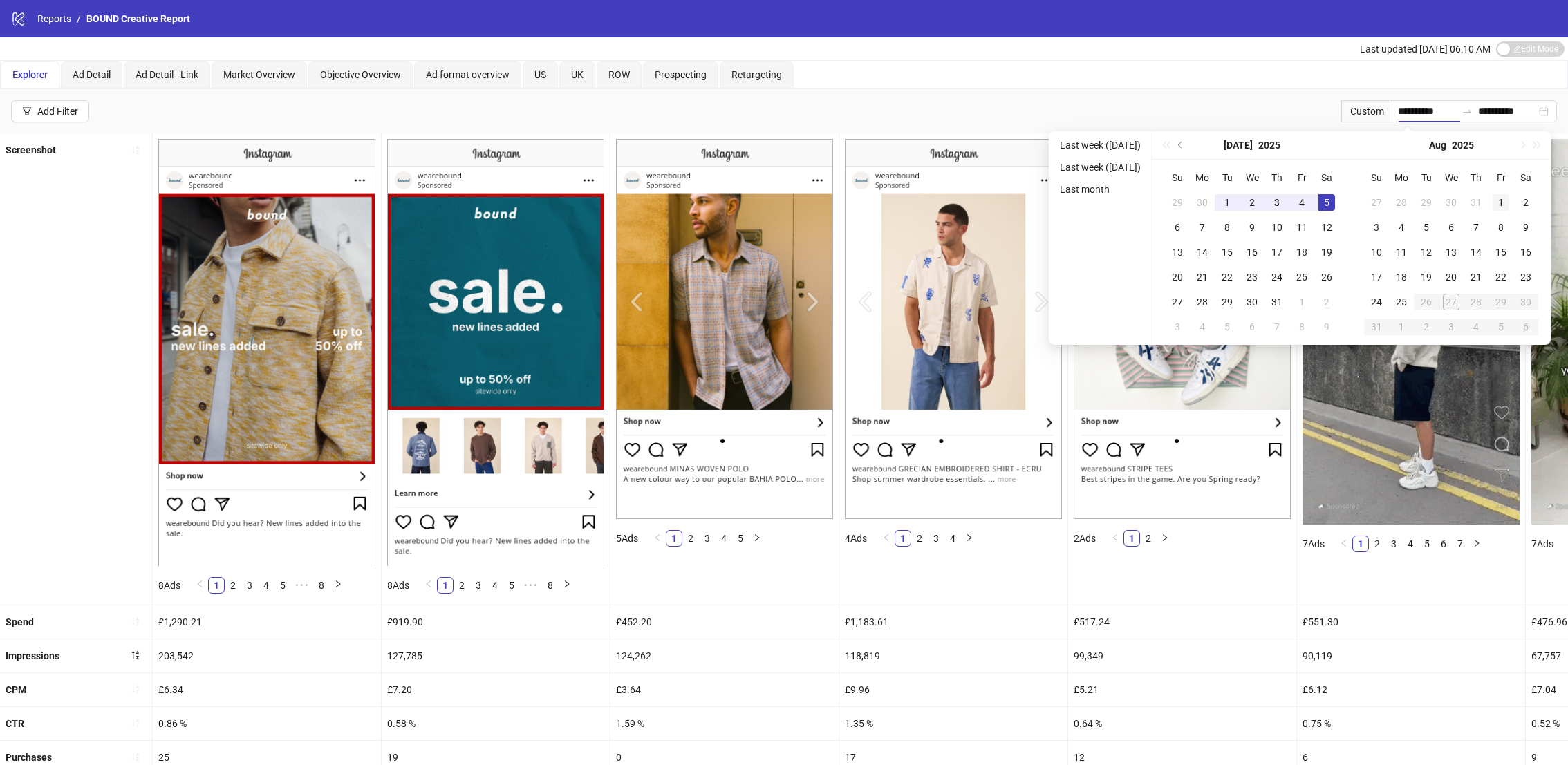
type input "**********"
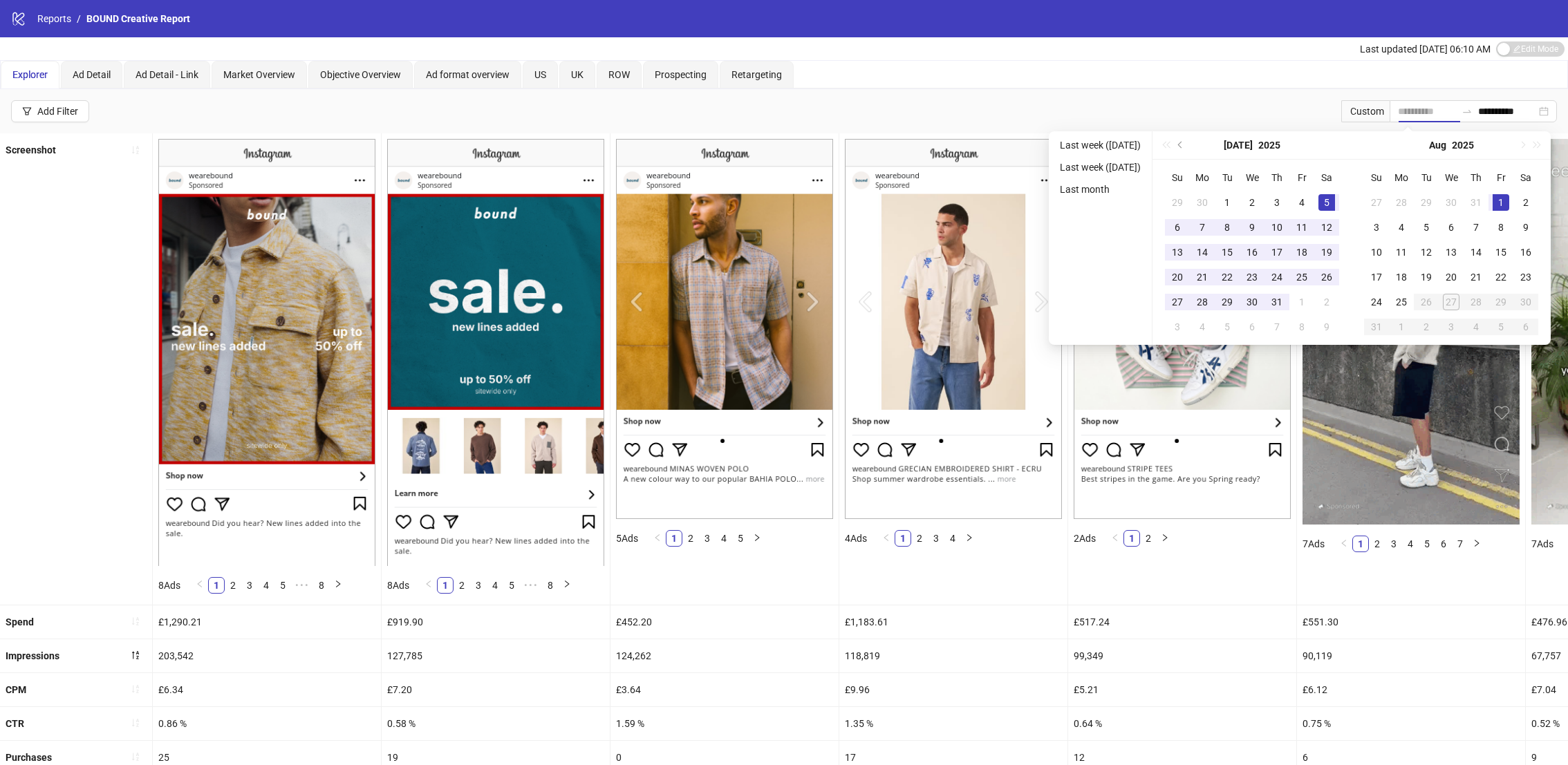
click at [1505, 205] on div "1" at bounding box center [1501, 203] width 17 height 17
type input "**********"
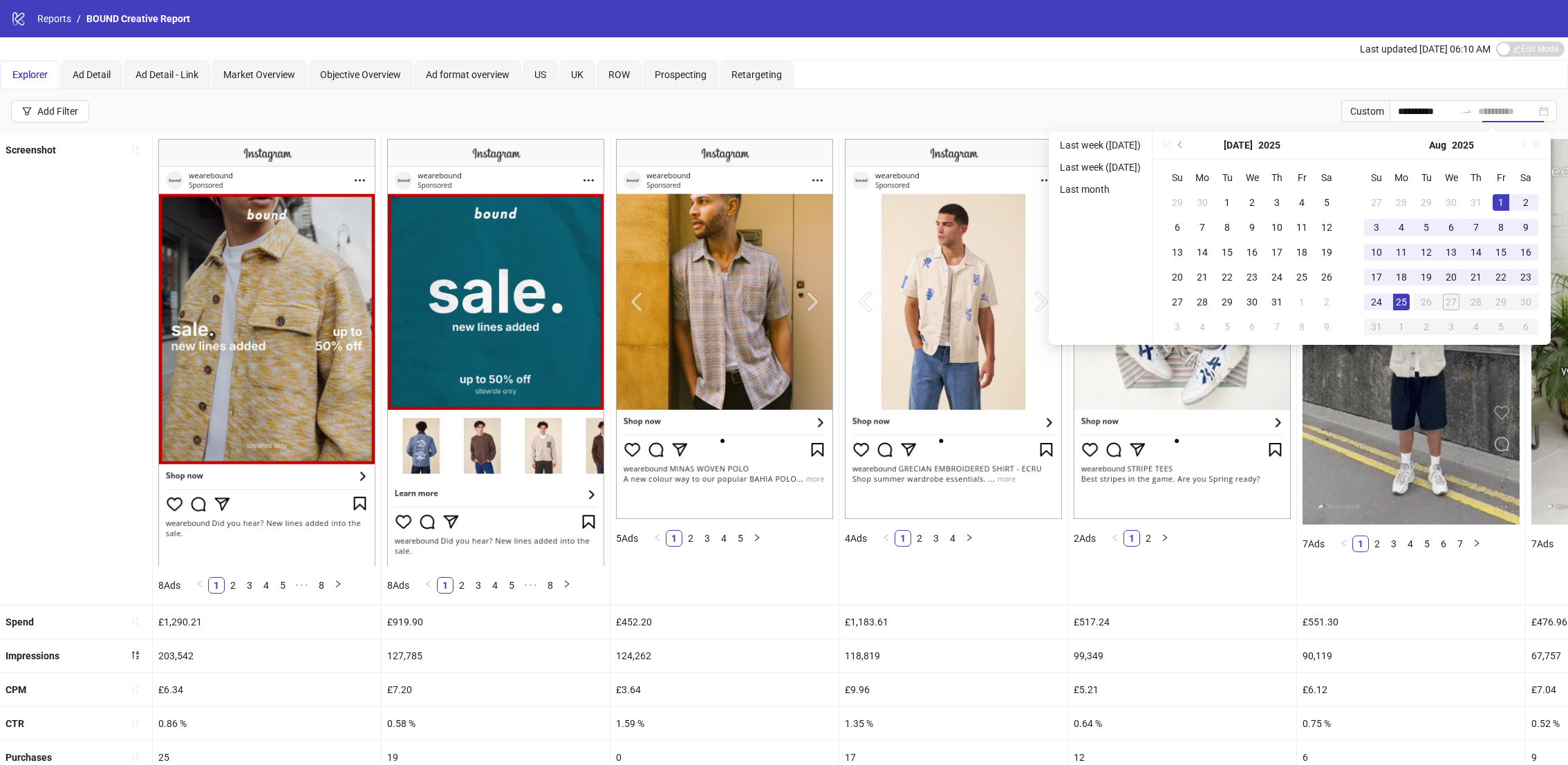
click at [1408, 305] on div "25" at bounding box center [1401, 302] width 17 height 17
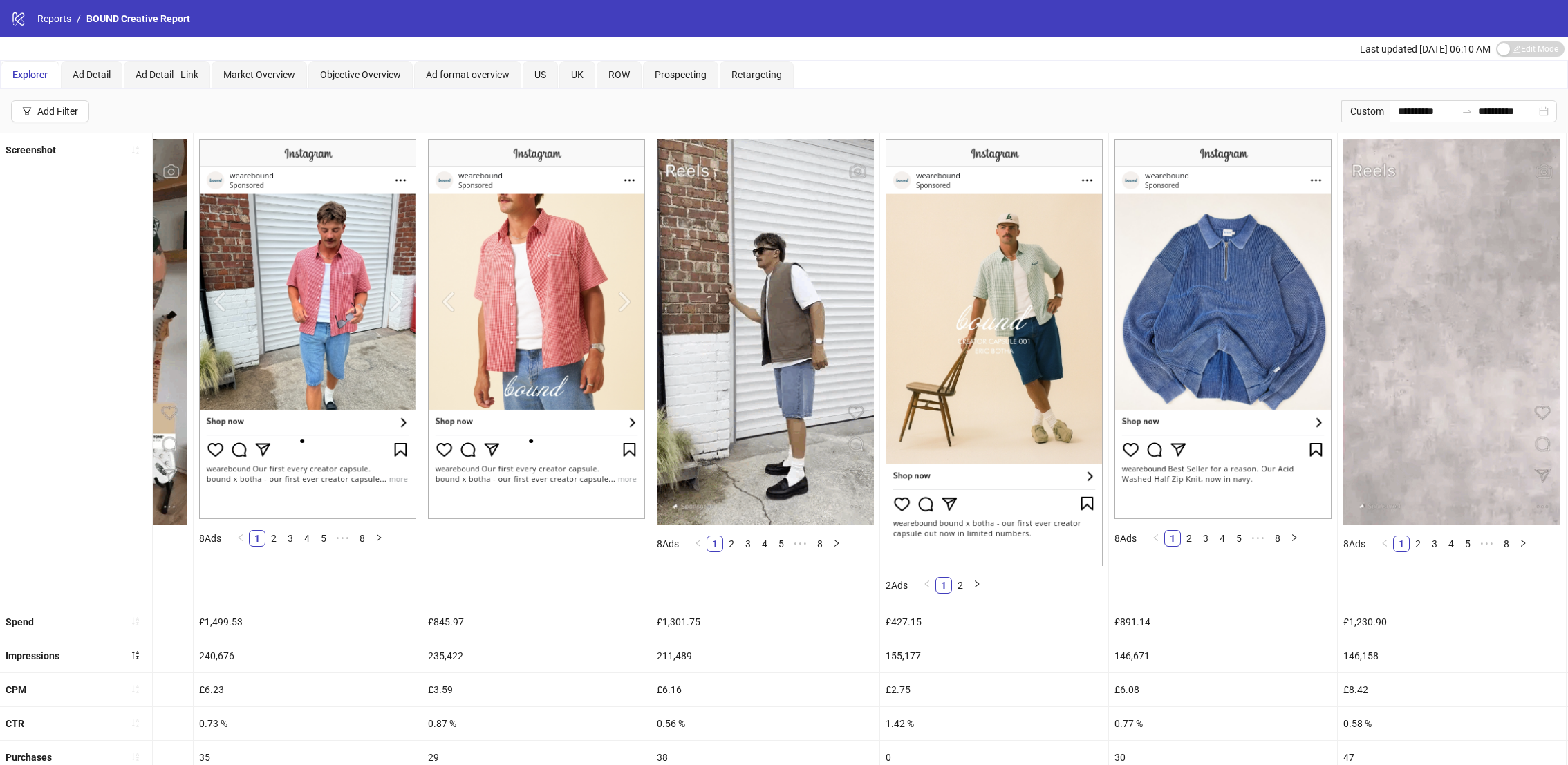
scroll to position [0, 1106]
